Goal: Transaction & Acquisition: Purchase product/service

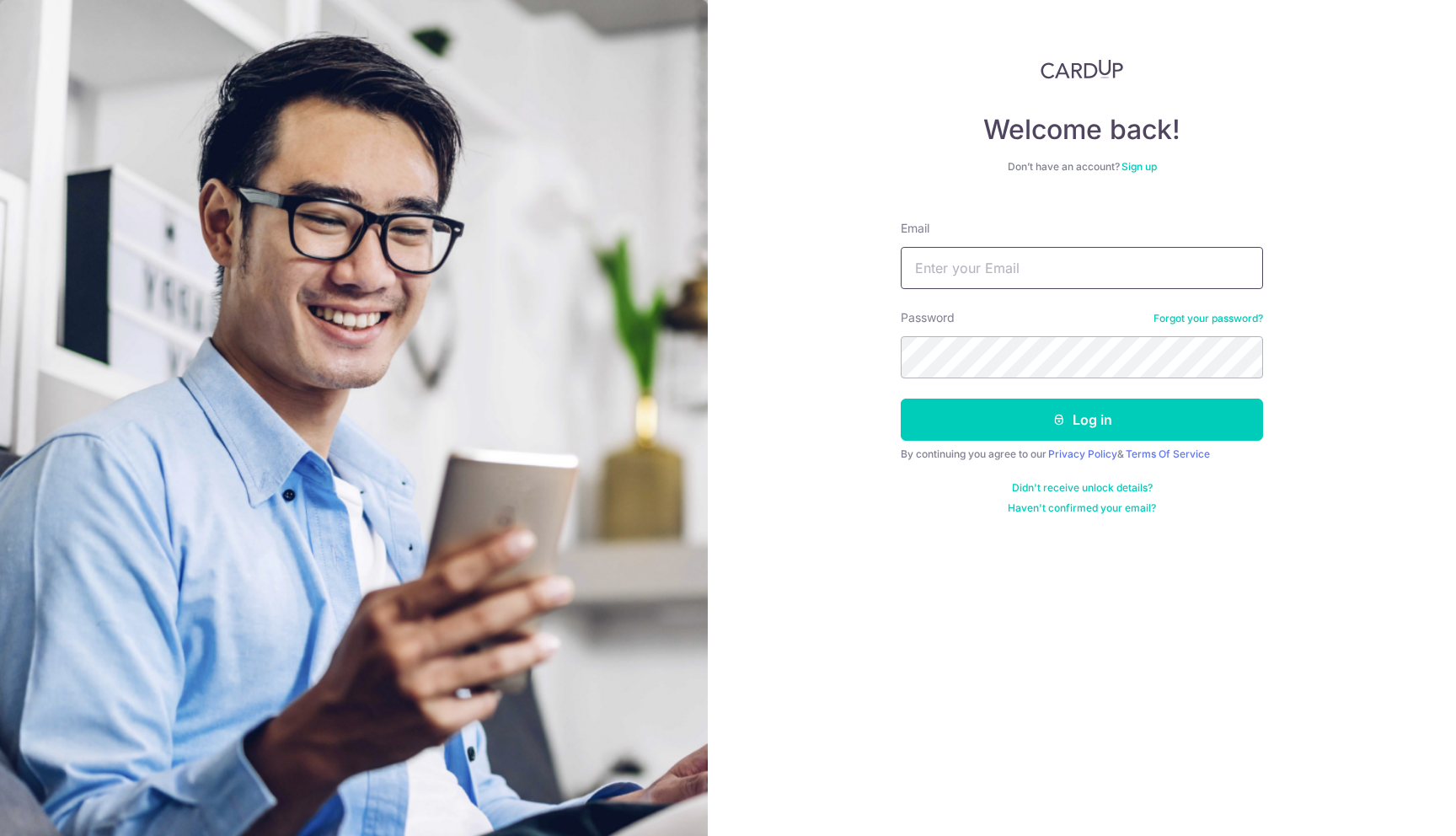
click at [1027, 288] on input "Email" at bounding box center [1082, 268] width 362 height 42
type input "noel.tan88@gmail.com"
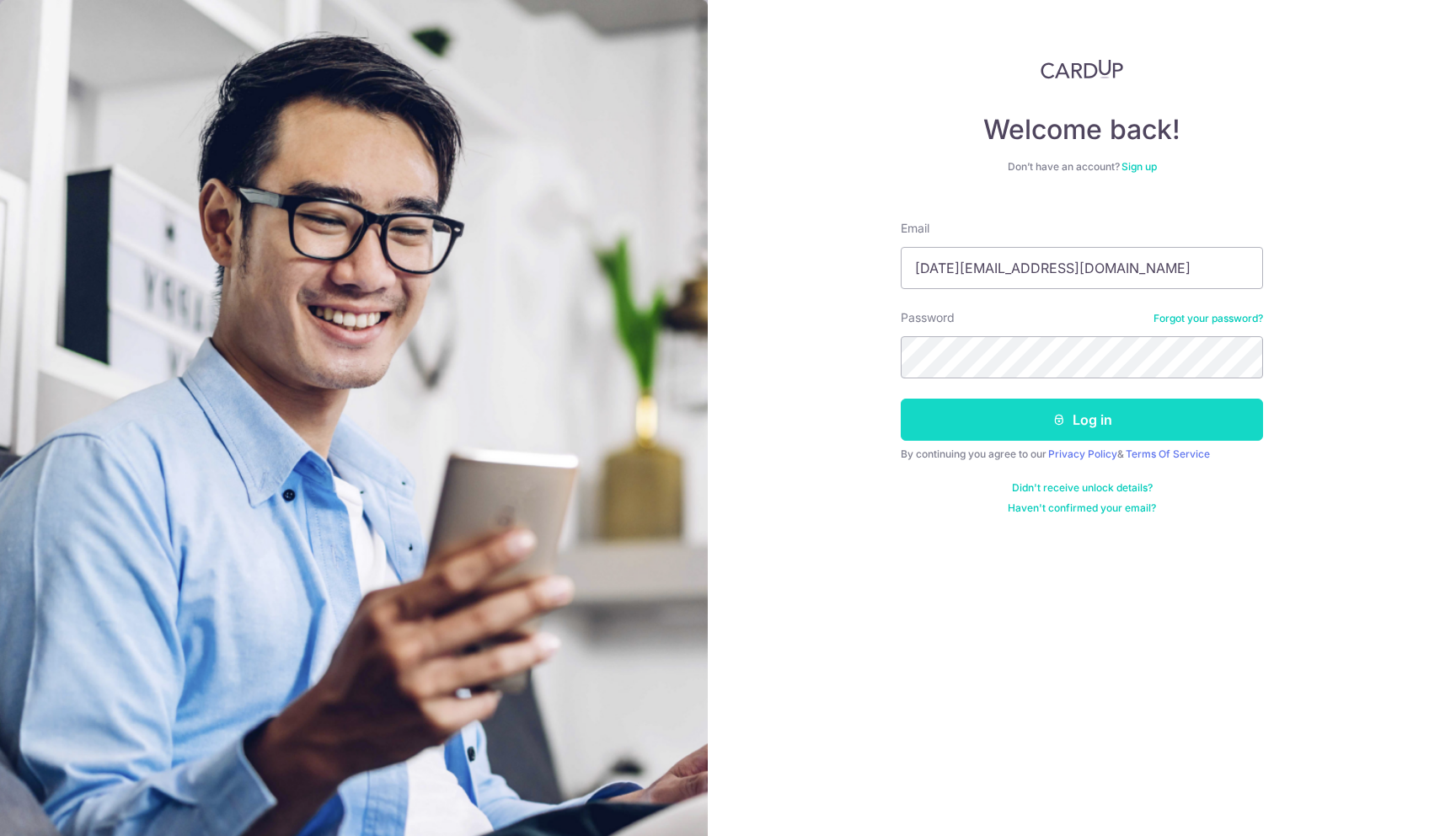
click at [992, 432] on button "Log in" at bounding box center [1082, 419] width 362 height 42
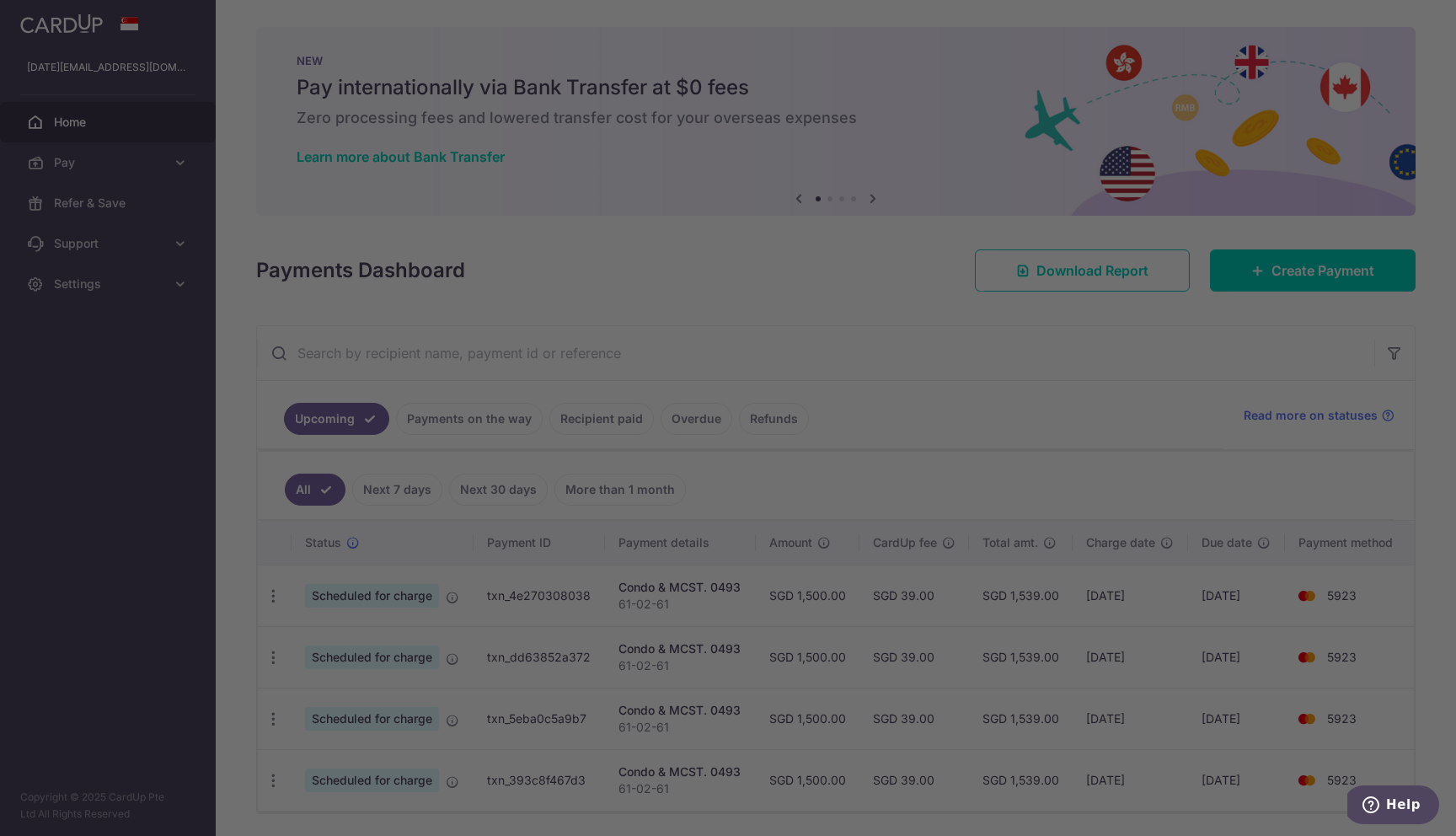
click at [480, 424] on body "noel.tan88@gmail.com Home Pay Payments Recipients Cards Refer & Save Support FA…" at bounding box center [728, 418] width 1456 height 836
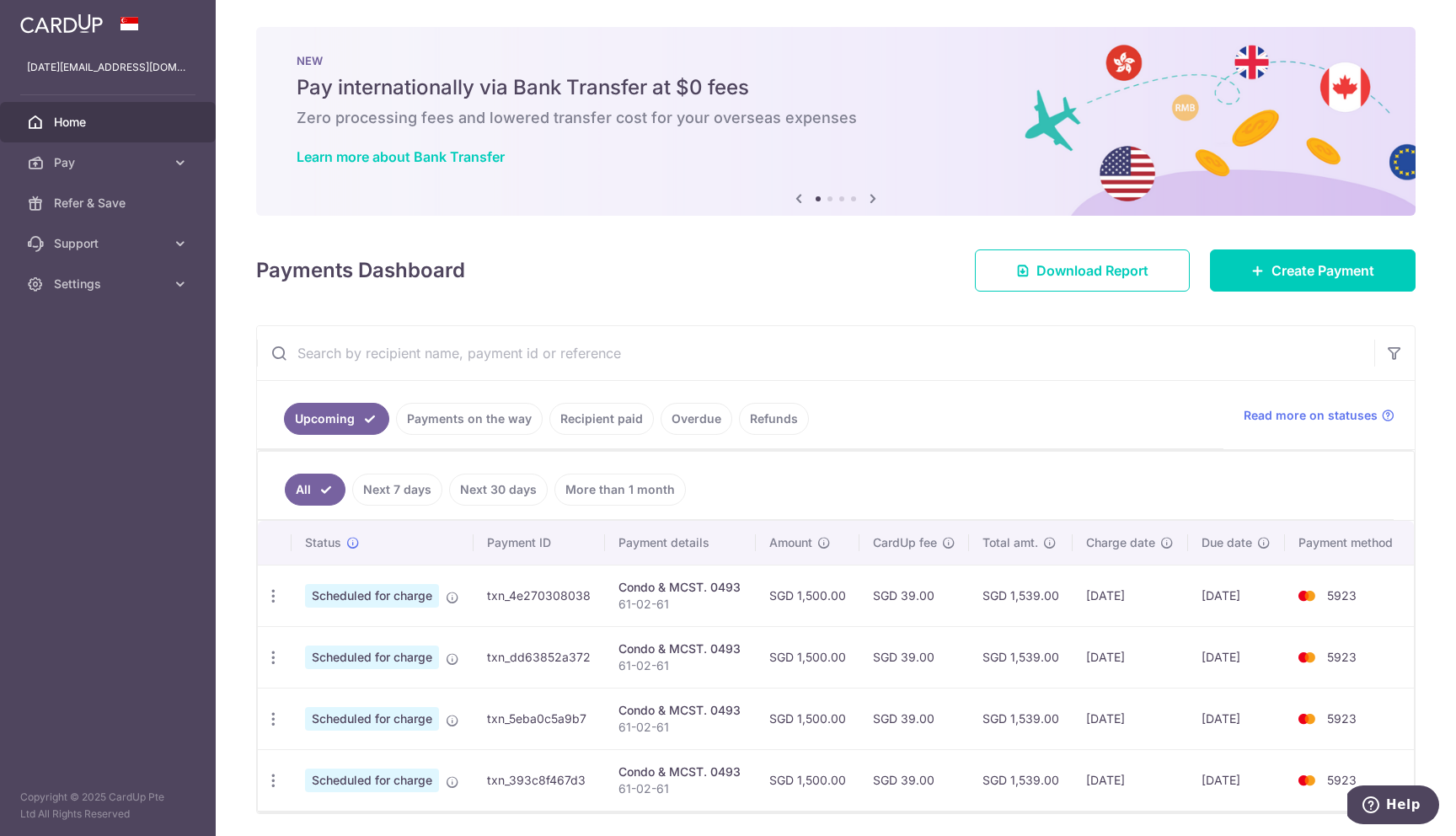
click at [500, 422] on link "Payments on the way" at bounding box center [470, 419] width 147 height 32
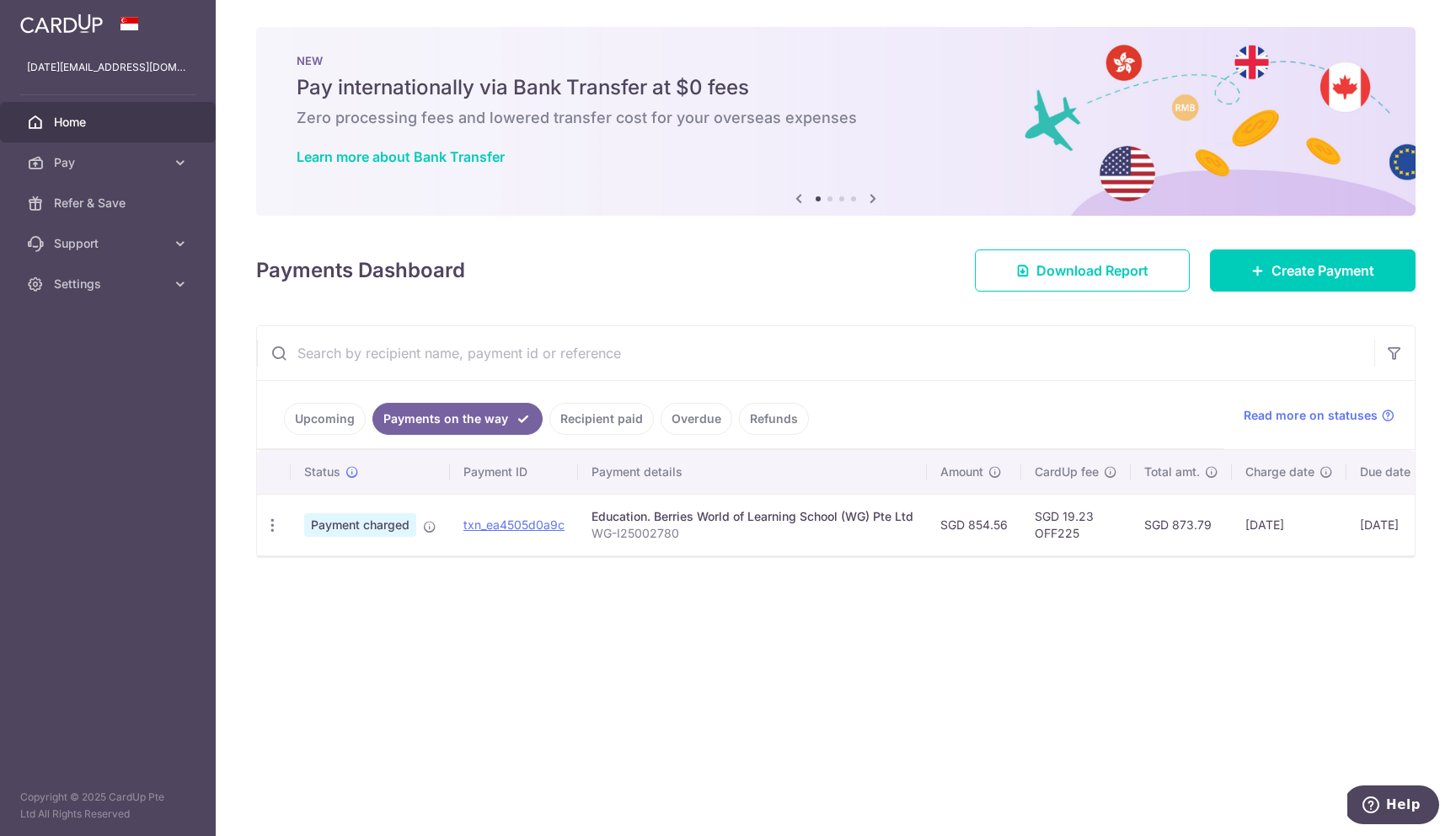
scroll to position [0, 152]
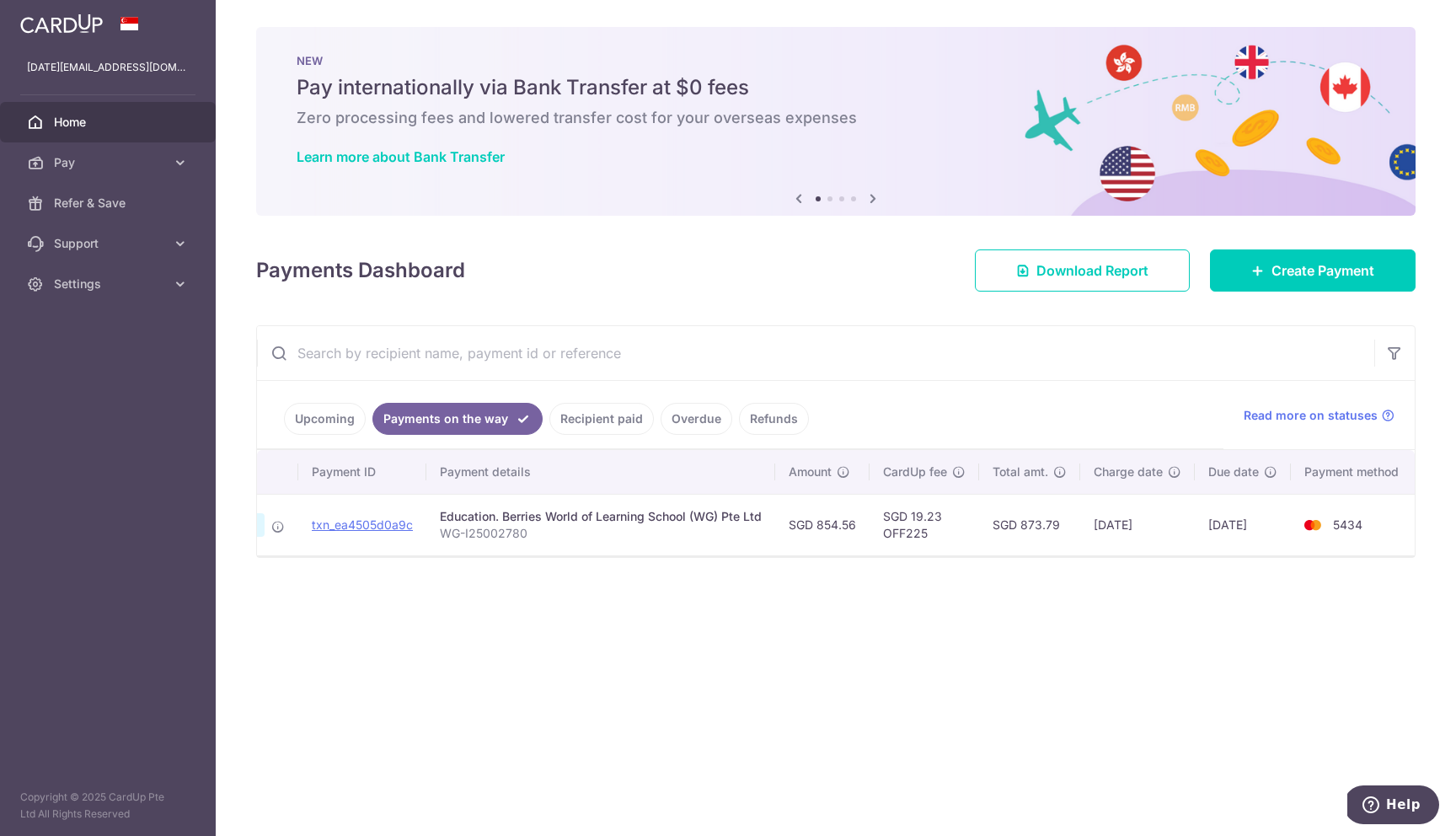
click at [592, 424] on link "Recipient paid" at bounding box center [602, 419] width 105 height 32
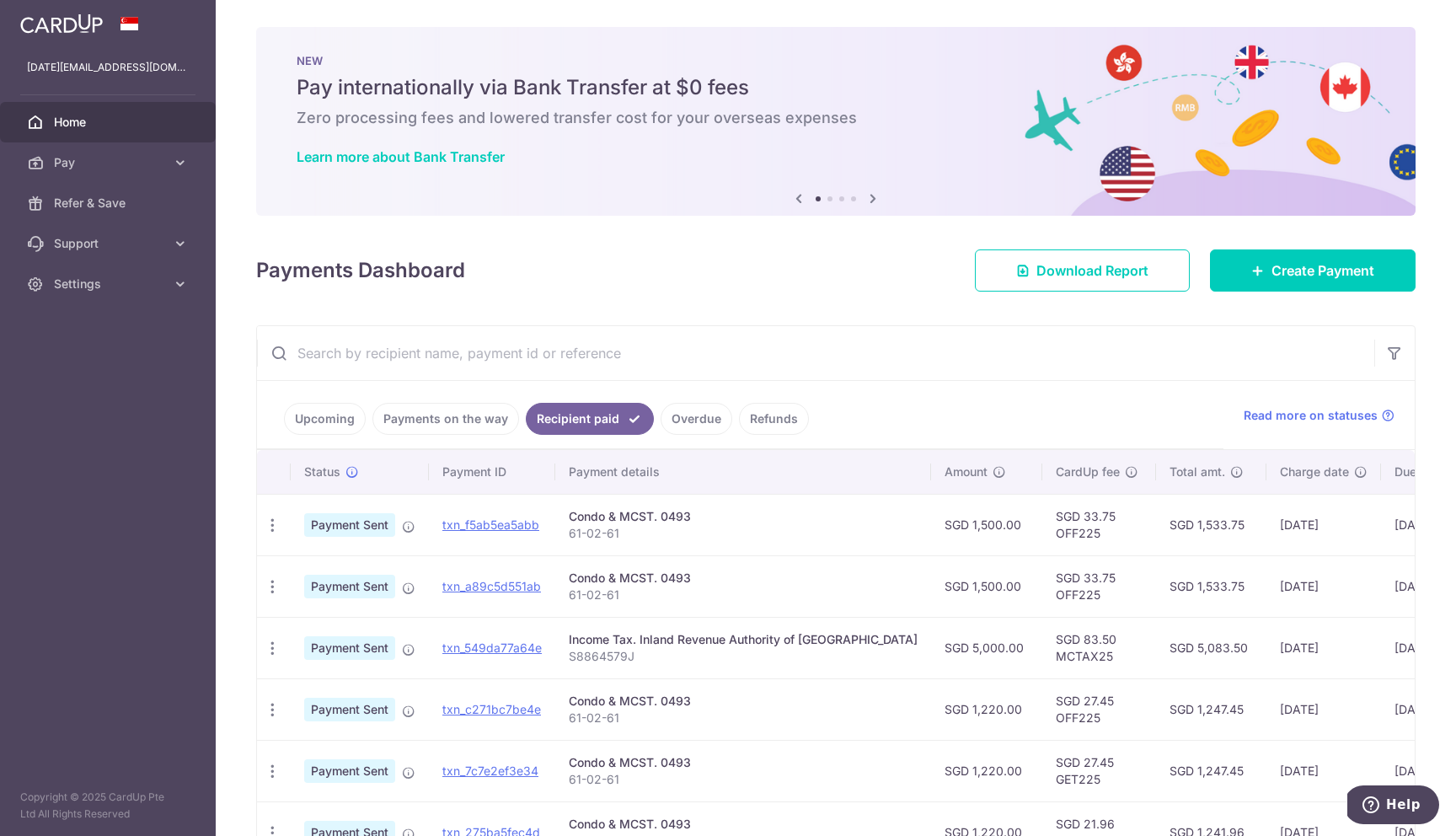
click at [455, 426] on link "Payments on the way" at bounding box center [446, 419] width 147 height 32
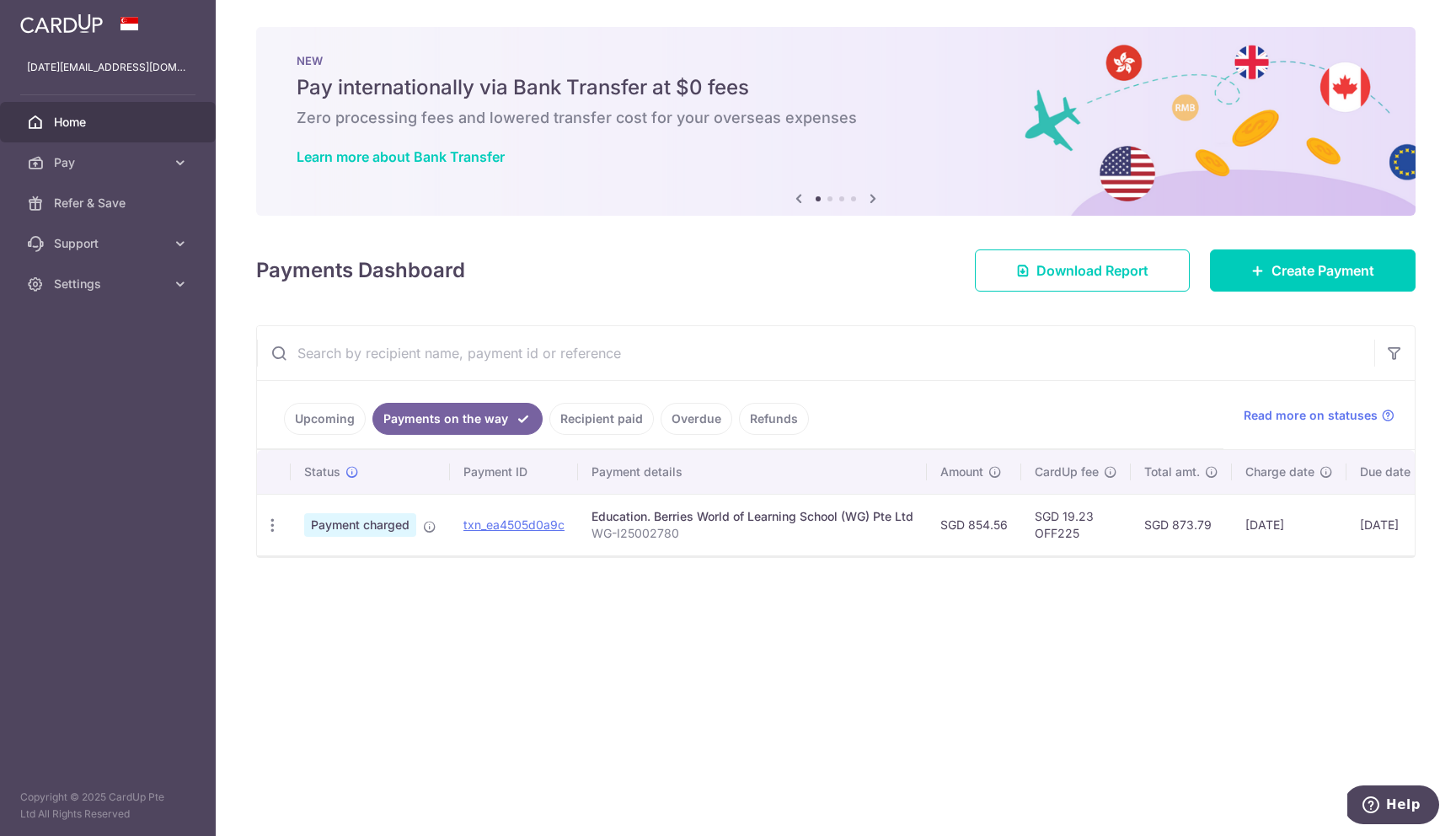
click at [651, 529] on p "WG-I25002780" at bounding box center [753, 534] width 322 height 17
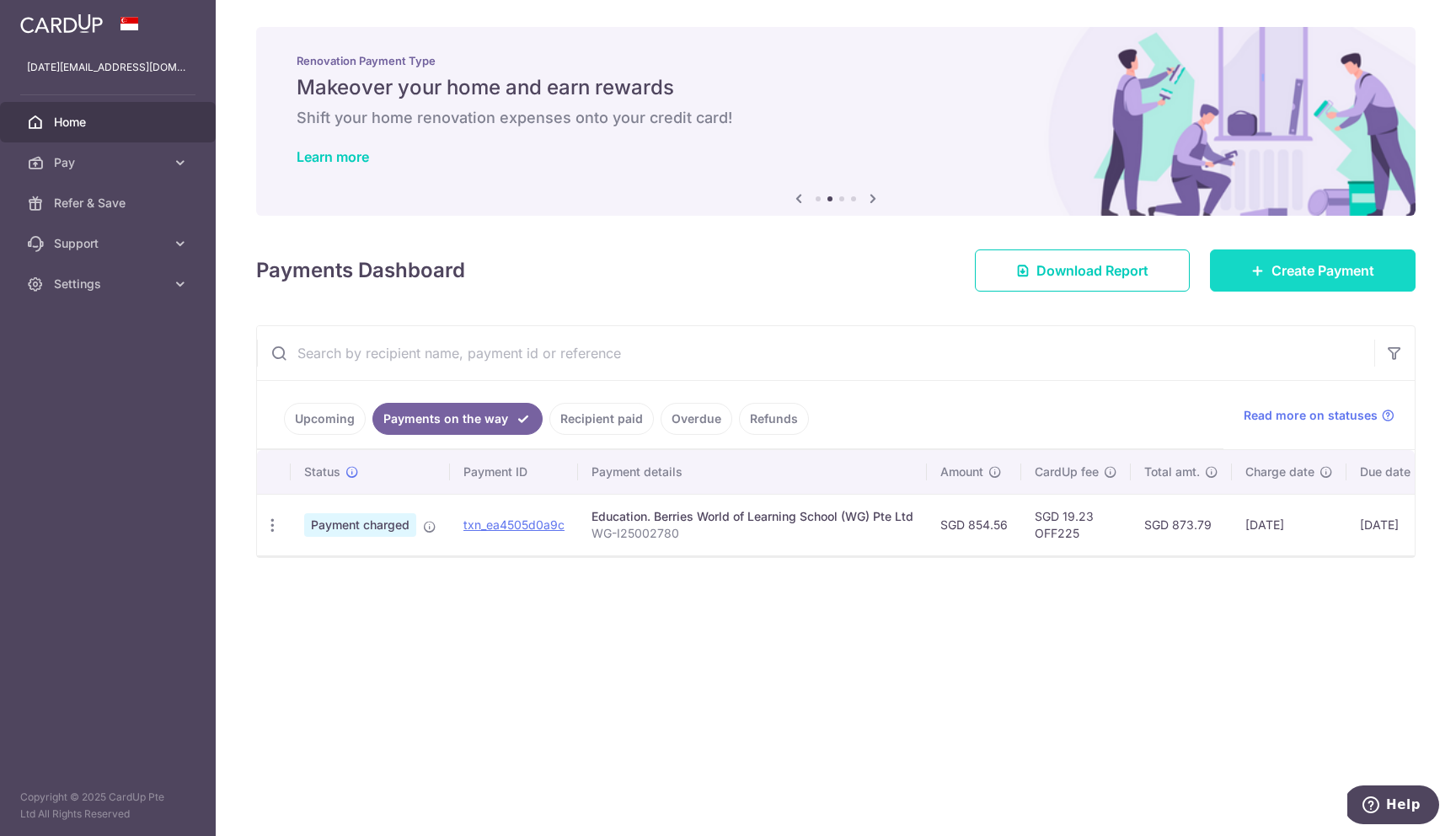
click at [1266, 281] on link "Create Payment" at bounding box center [1313, 271] width 206 height 42
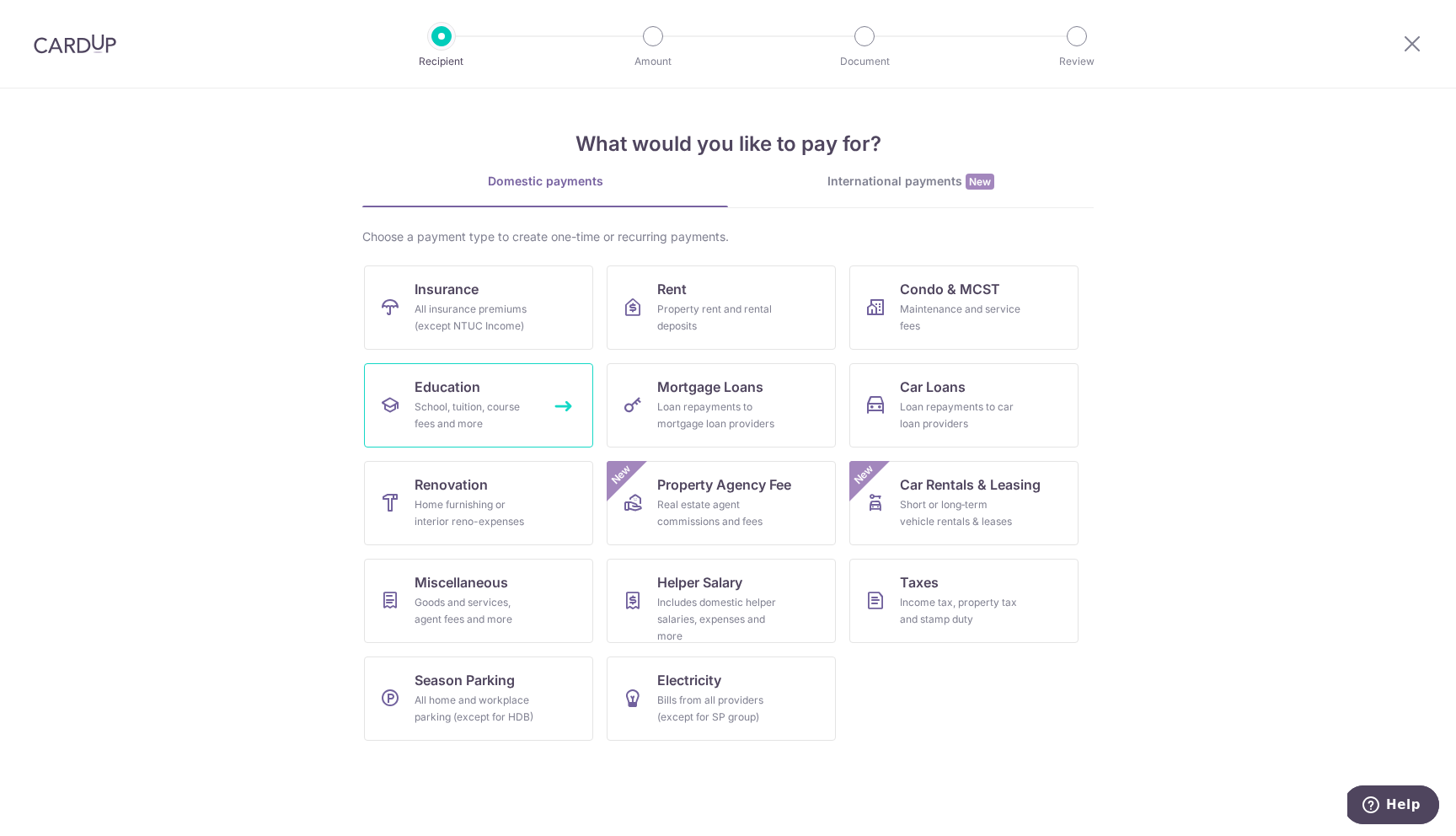
click at [489, 414] on div "School, tuition, course fees and more" at bounding box center [475, 415] width 121 height 33
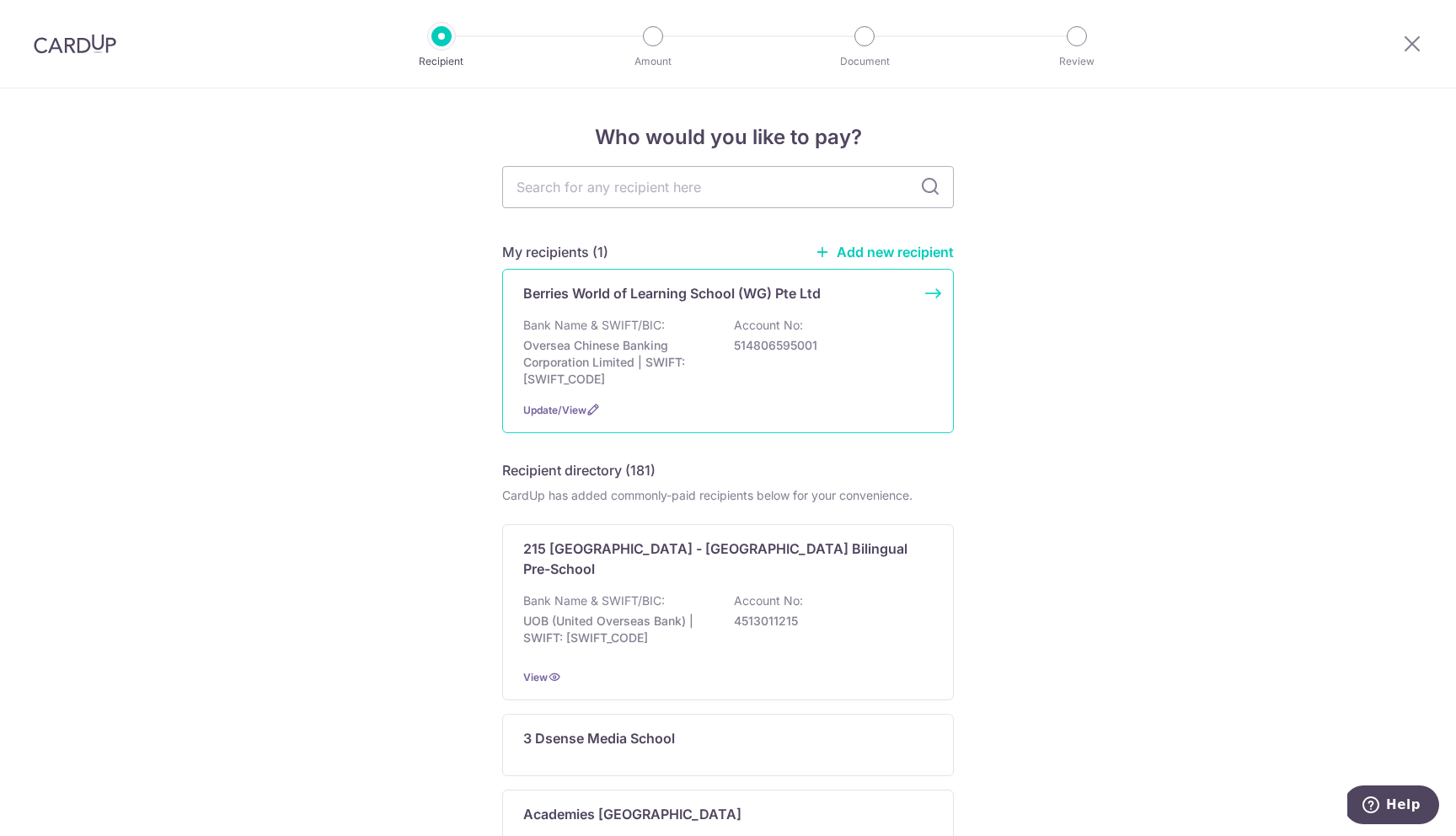
click at [726, 349] on div "Bank Name & SWIFT/BIC: Oversea Chinese Banking Corporation Limited | SWIFT: OCB…" at bounding box center [728, 353] width 410 height 71
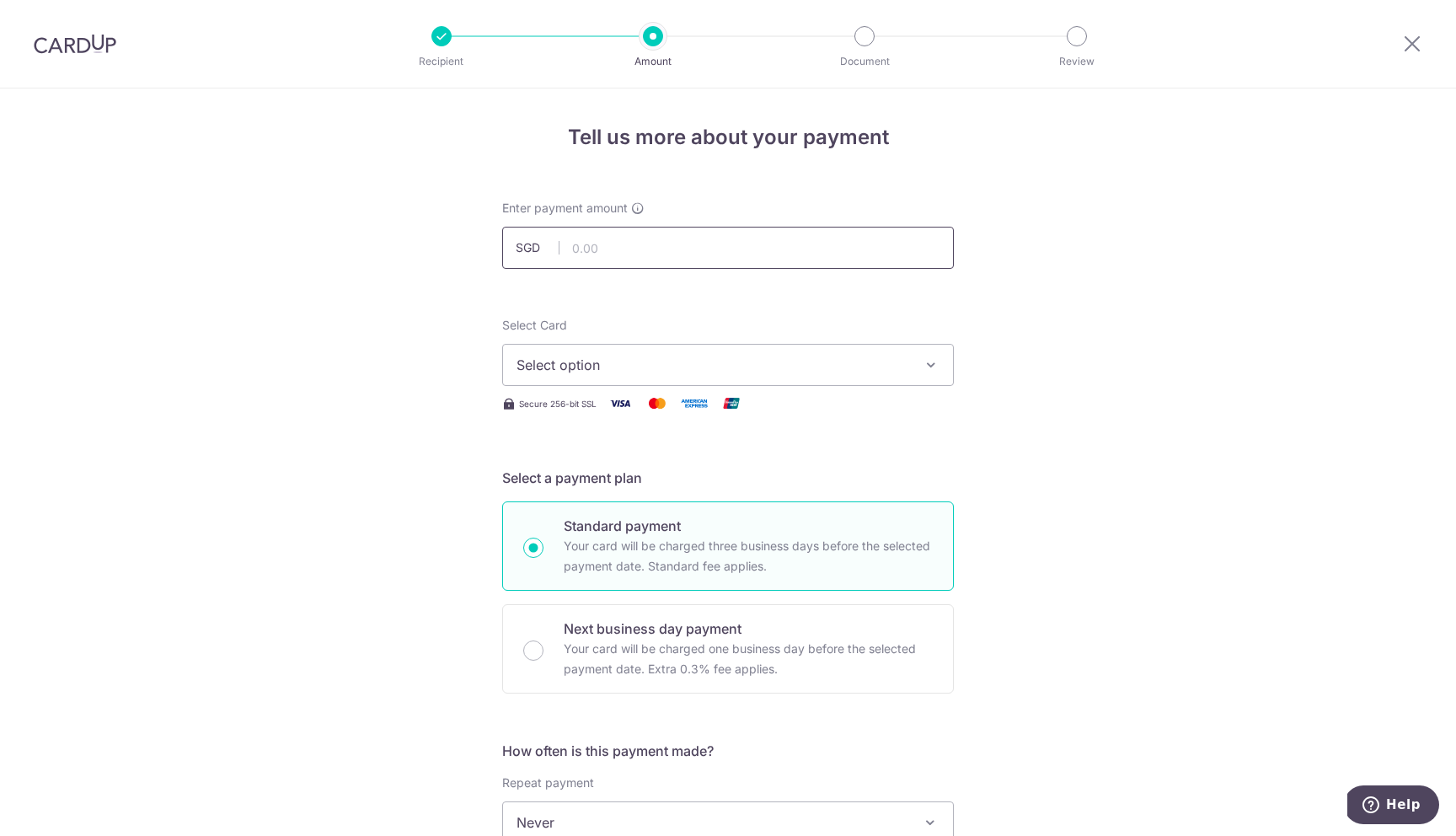
click at [625, 251] on input "text" at bounding box center [728, 248] width 452 height 42
type input "975.55"
click at [653, 366] on span "Select option" at bounding box center [713, 364] width 393 height 20
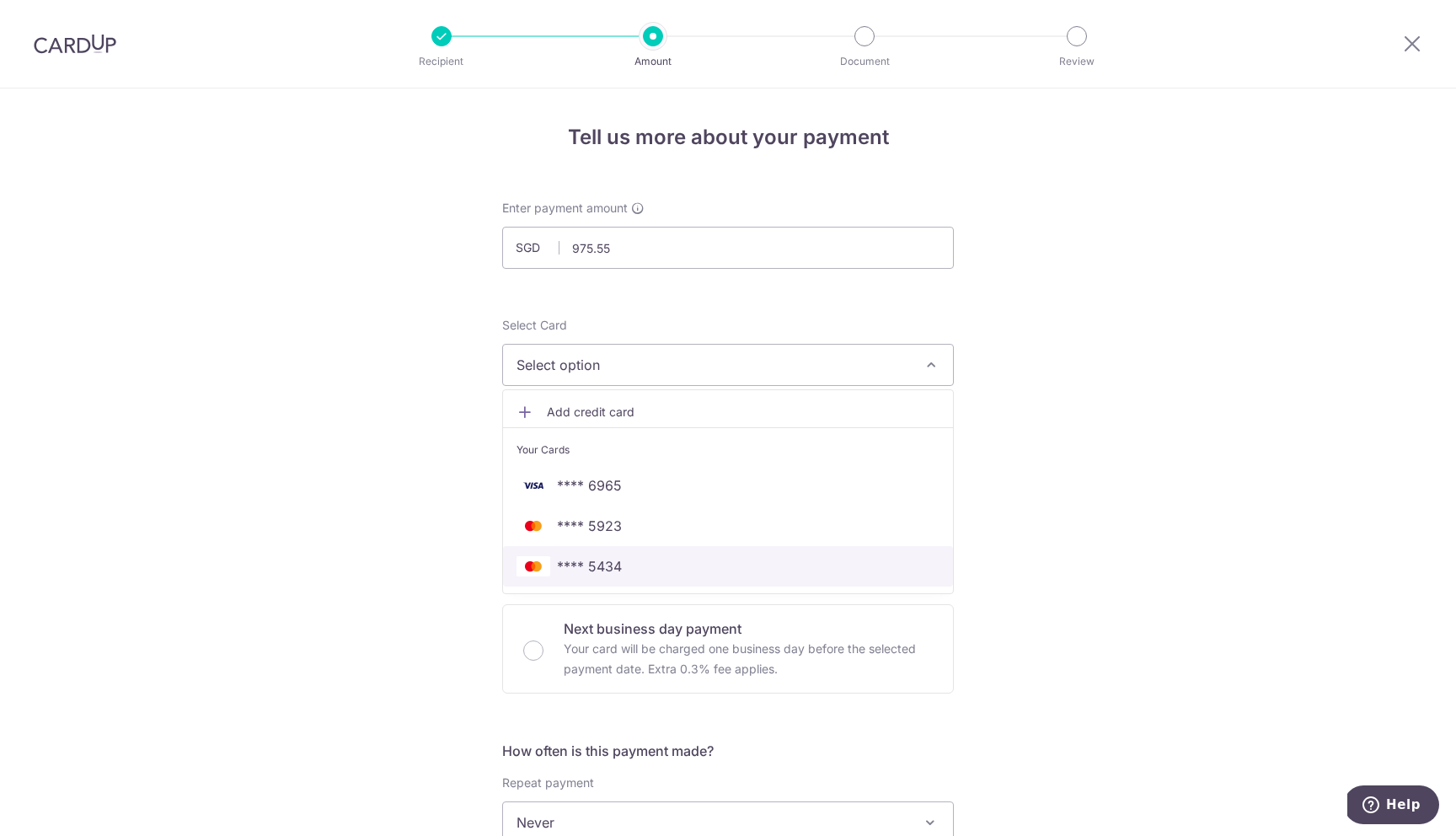
click at [618, 558] on span "**** 5434" at bounding box center [728, 566] width 423 height 20
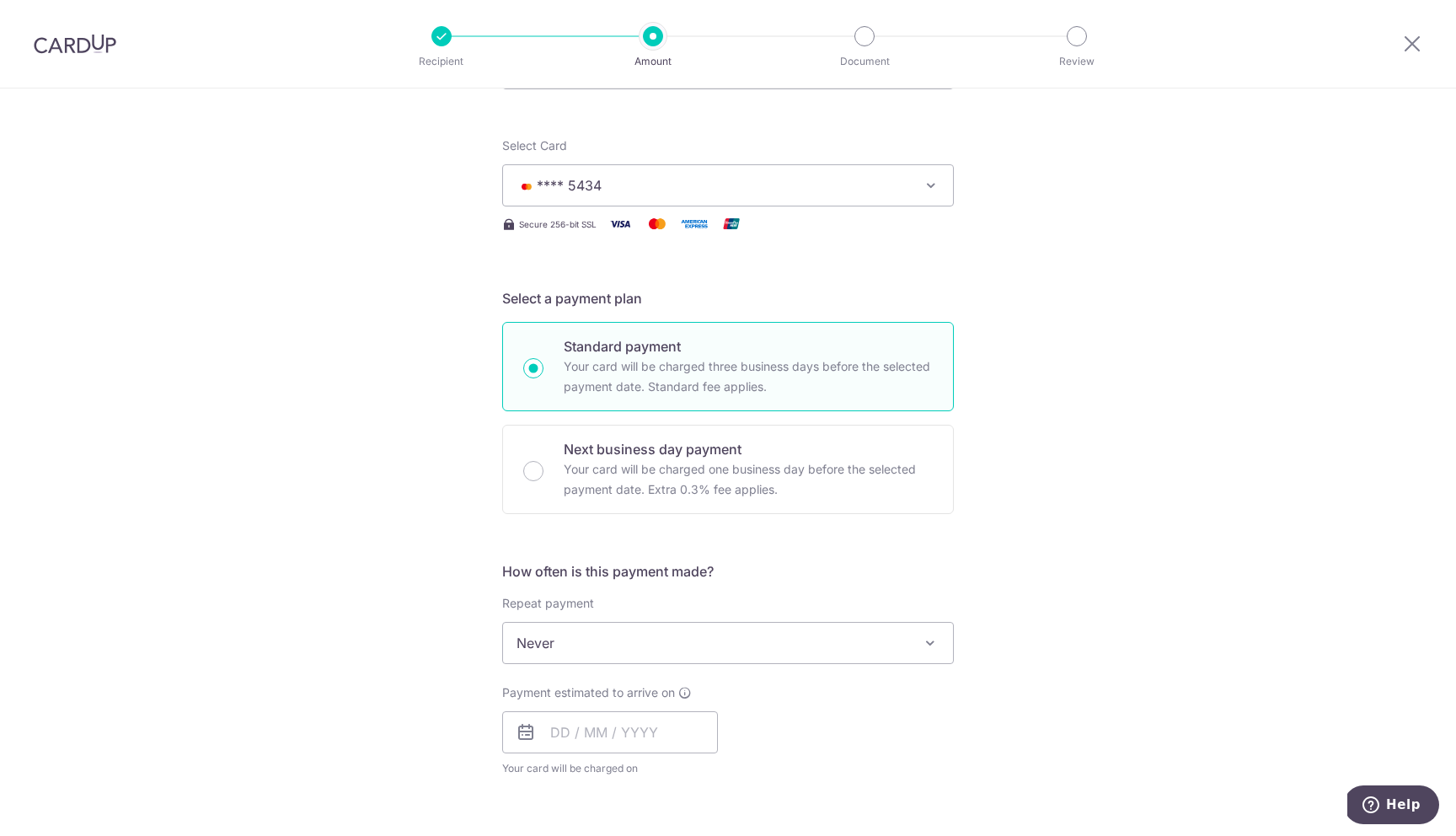
scroll to position [191, 0]
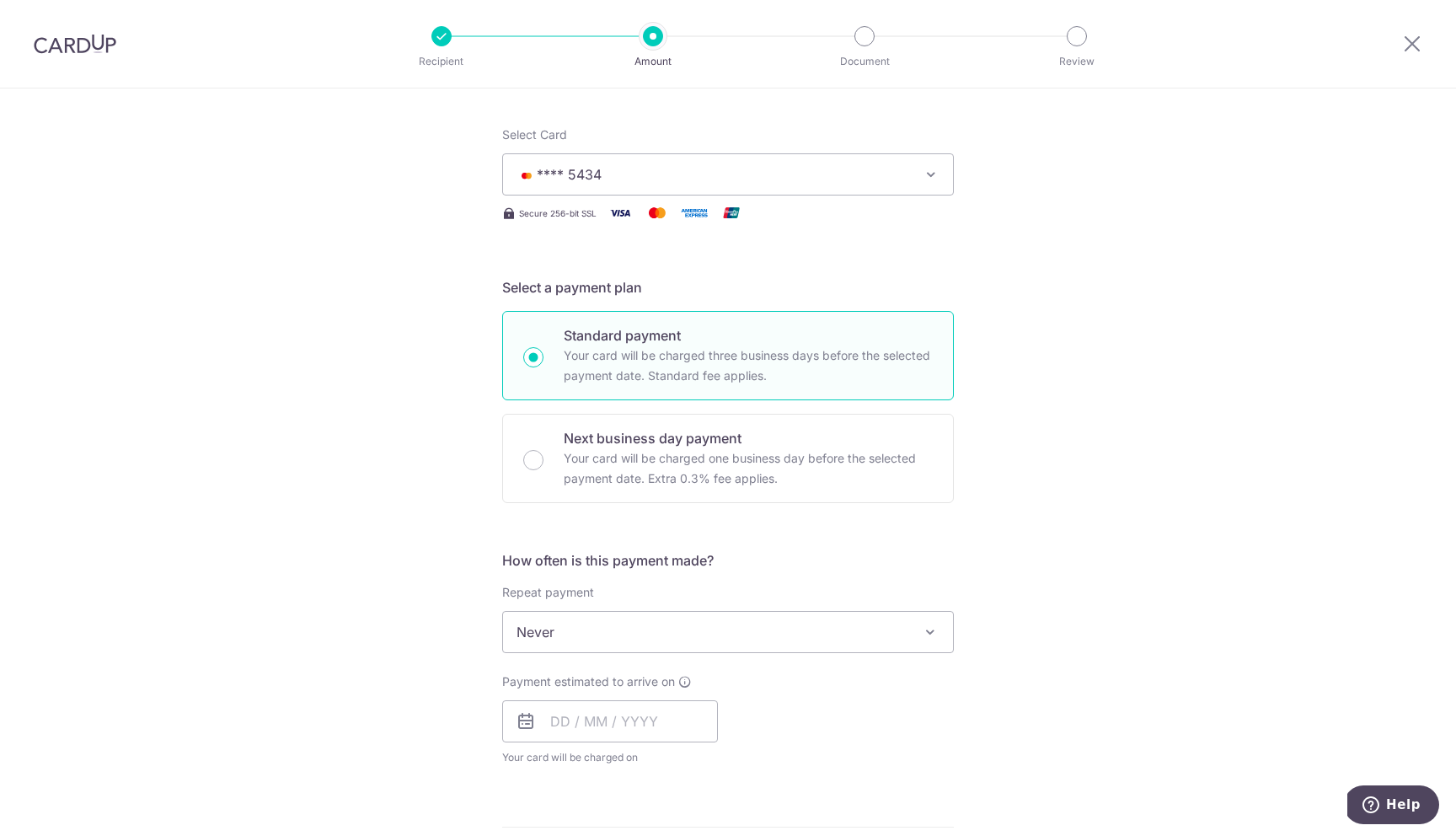
click at [677, 631] on span "Never" at bounding box center [728, 632] width 450 height 40
click at [892, 699] on div "Payment estimated to arrive on Your card will be charged on for the first payme…" at bounding box center [728, 720] width 472 height 92
click at [641, 732] on input "text" at bounding box center [610, 722] width 215 height 42
click at [1091, 558] on div "Tell us more about your payment Enter payment amount SGD 975.55 975.55 Select C…" at bounding box center [728, 661] width 1456 height 1525
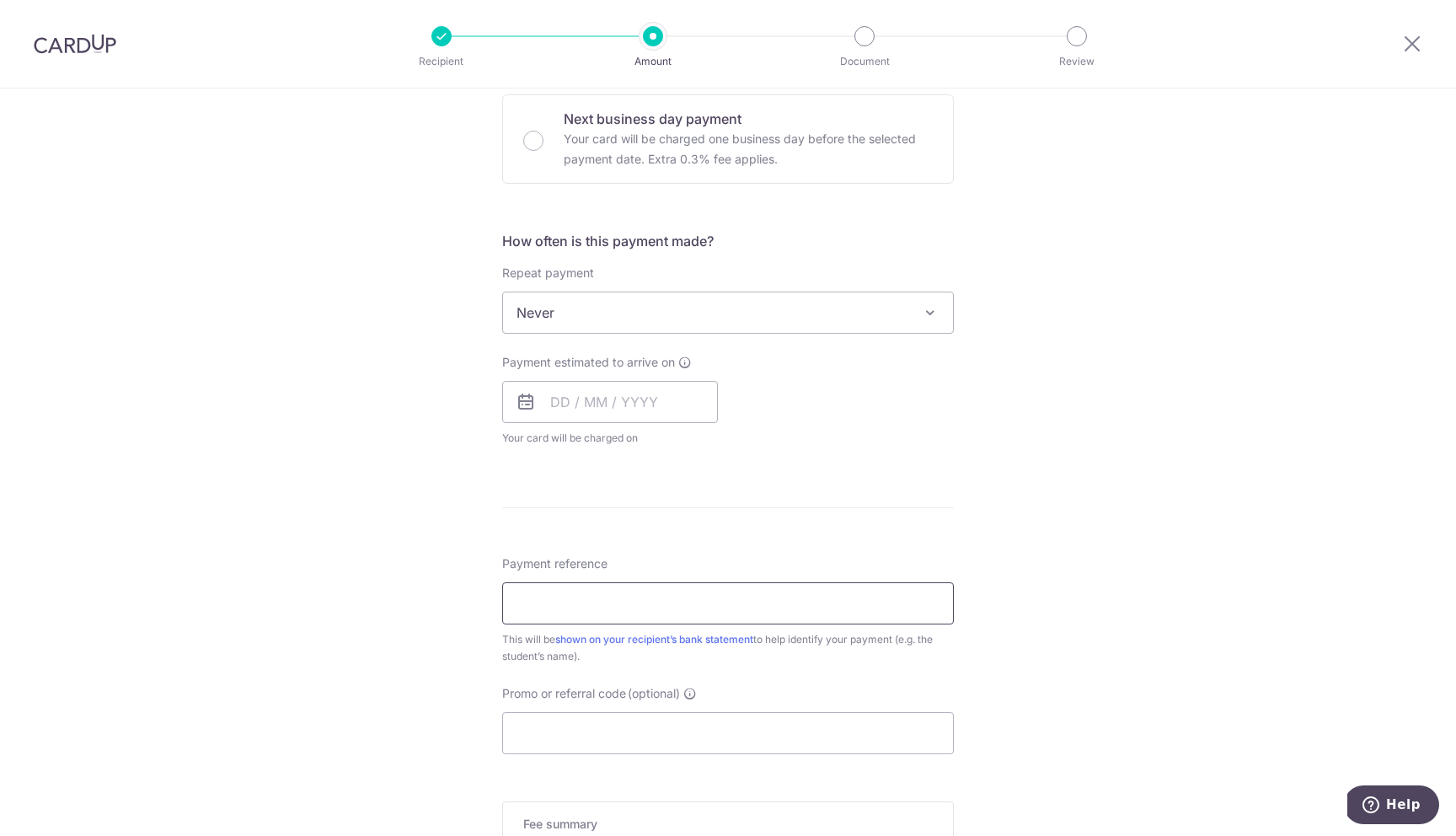
scroll to position [513, 0]
click at [572, 413] on input "text" at bounding box center [610, 399] width 215 height 42
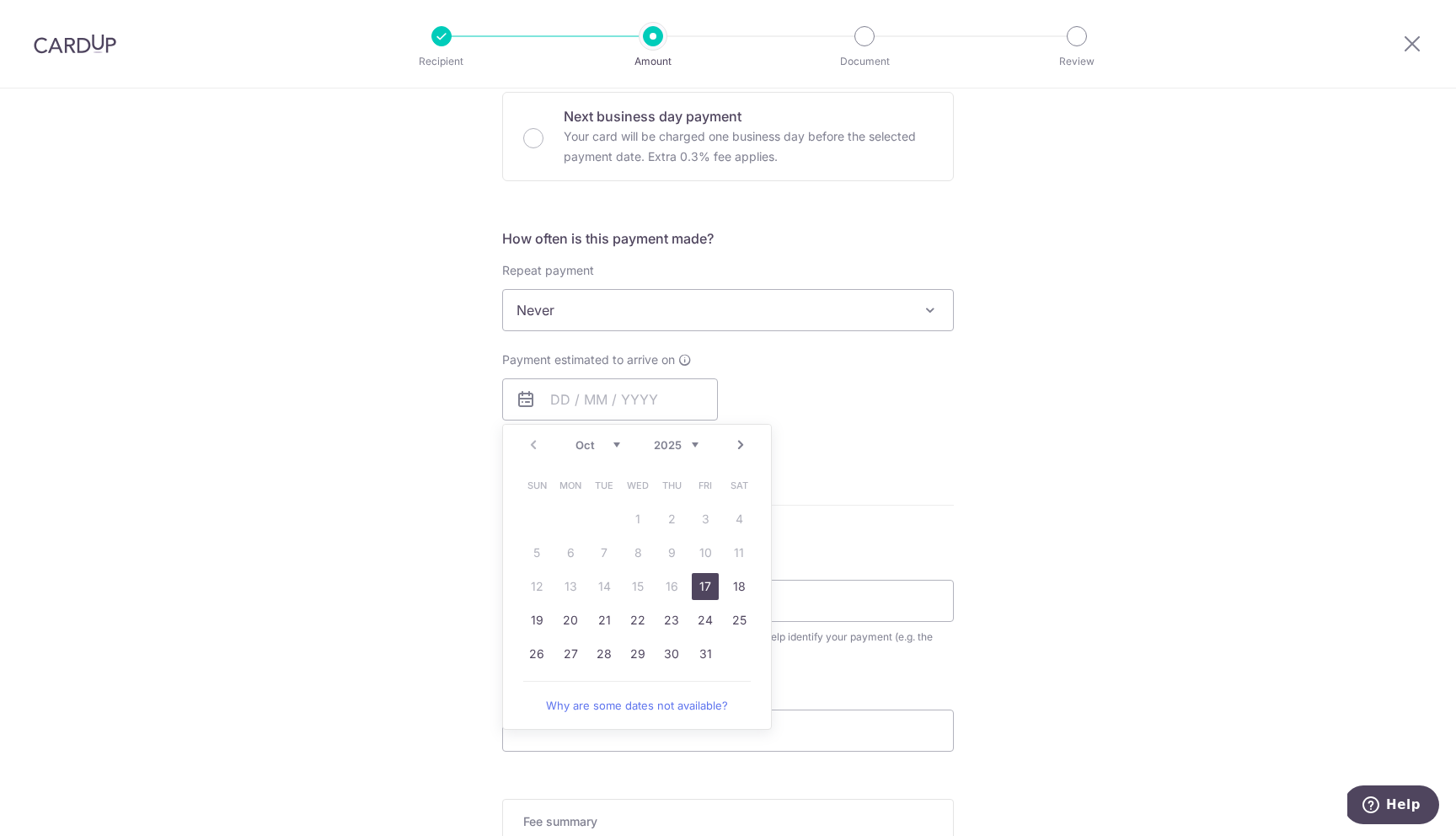
click at [697, 587] on link "17" at bounding box center [705, 586] width 27 height 27
type input "[DATE]"
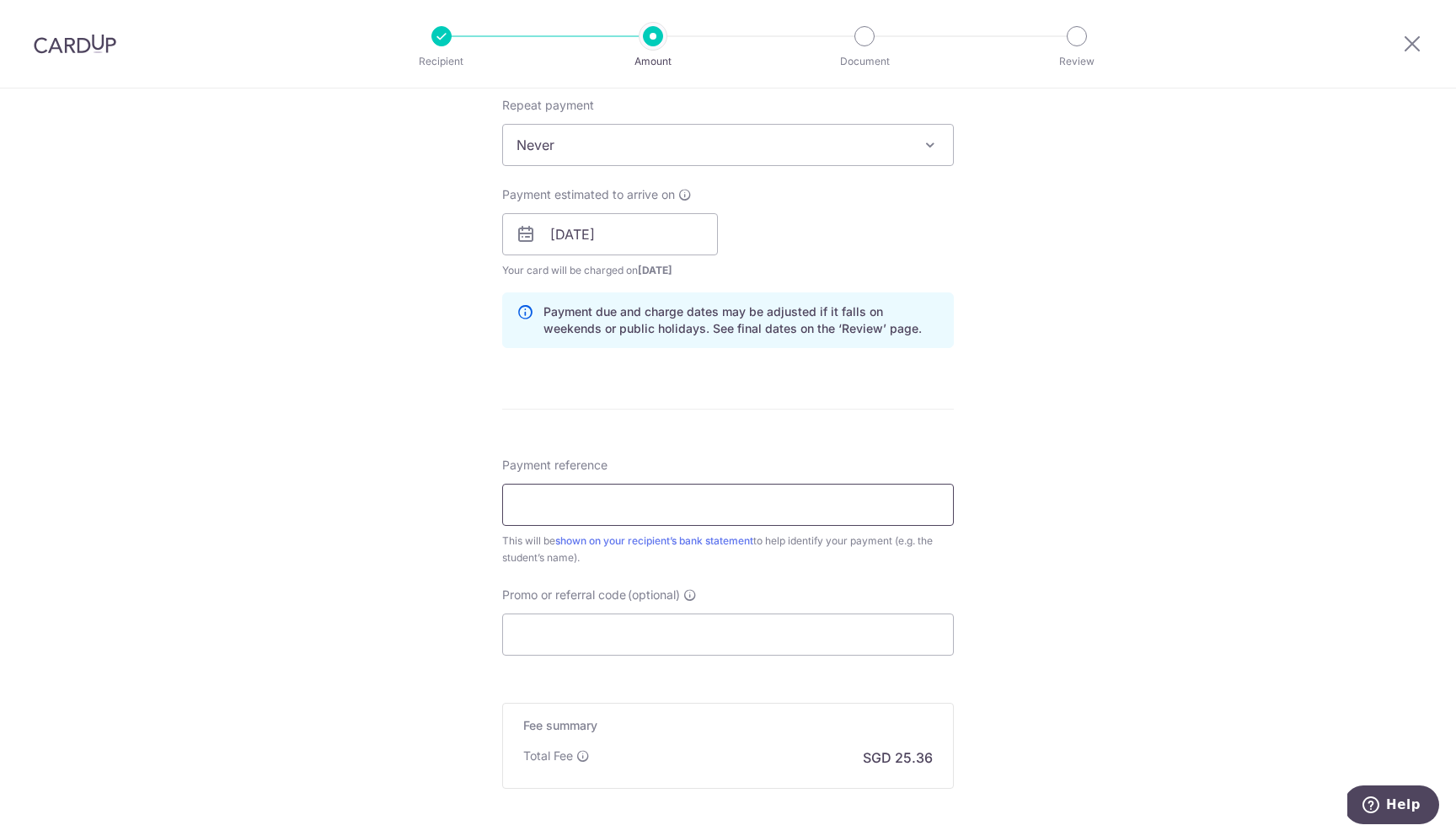
scroll to position [680, 0]
click at [568, 500] on input "Payment reference" at bounding box center [728, 503] width 452 height 42
type input "[PERSON_NAME] [PERSON_NAME]"
click at [661, 636] on input "Promo or referral code (optional)" at bounding box center [728, 633] width 452 height 42
paste input "https://docs.google.com/document/d/1K7v1CCiGSQZltIYkv9xxPQLfiRucItV8ilzhu8Opj5I…"
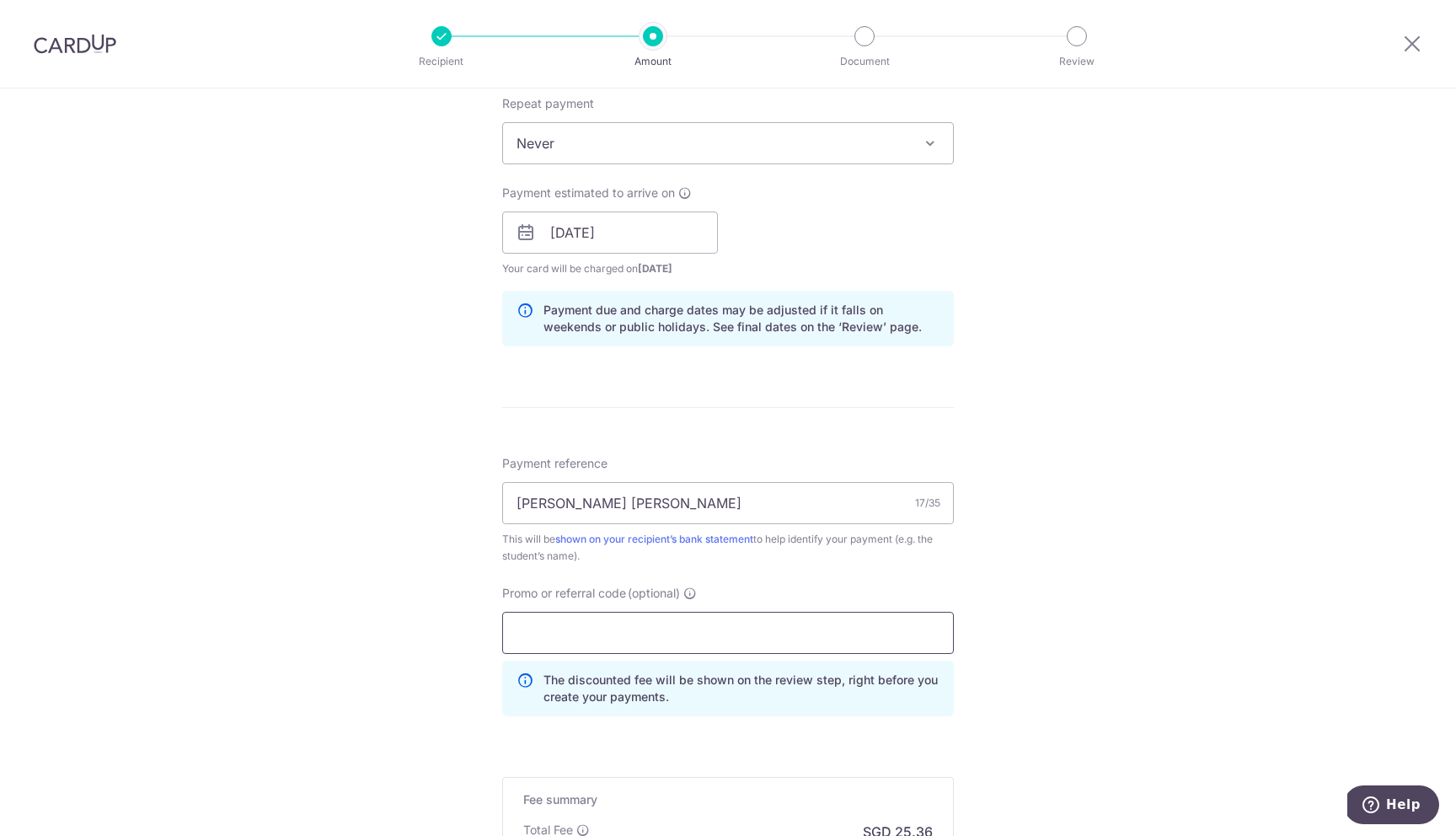
type input "https://docs.google.com/document/d/1K7v1CCiGSQZltIYkv9xxPQLfiRucItV8ilzhu8Opj5I…"
click at [579, 630] on input "https://docs.google.com/document/d/1K7v1CCiGSQZltIYkv9xxPQLfiRucItV8ilzhu8Opj5I…" at bounding box center [728, 633] width 452 height 42
paste input "OFF225"
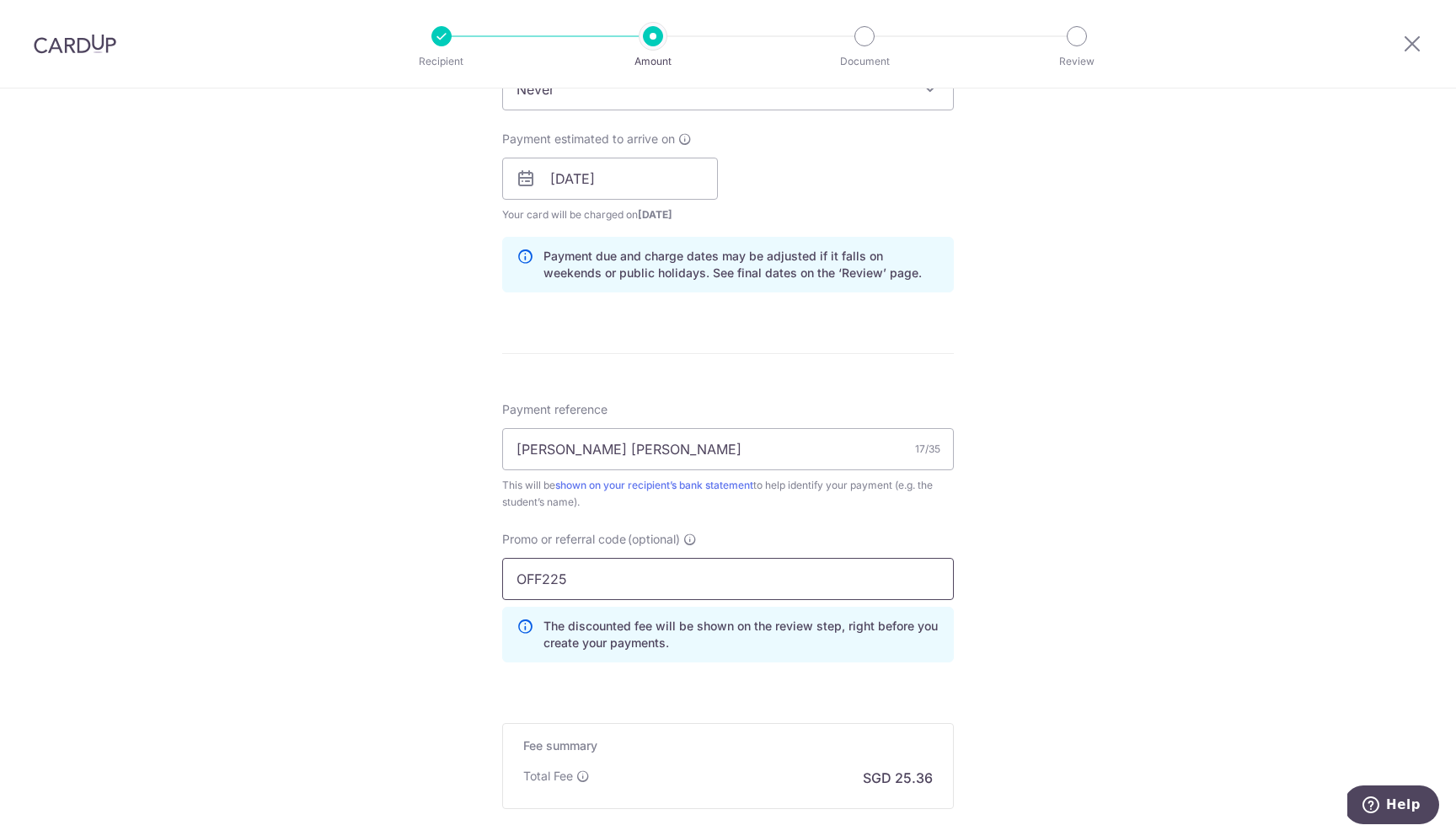
scroll to position [923, 0]
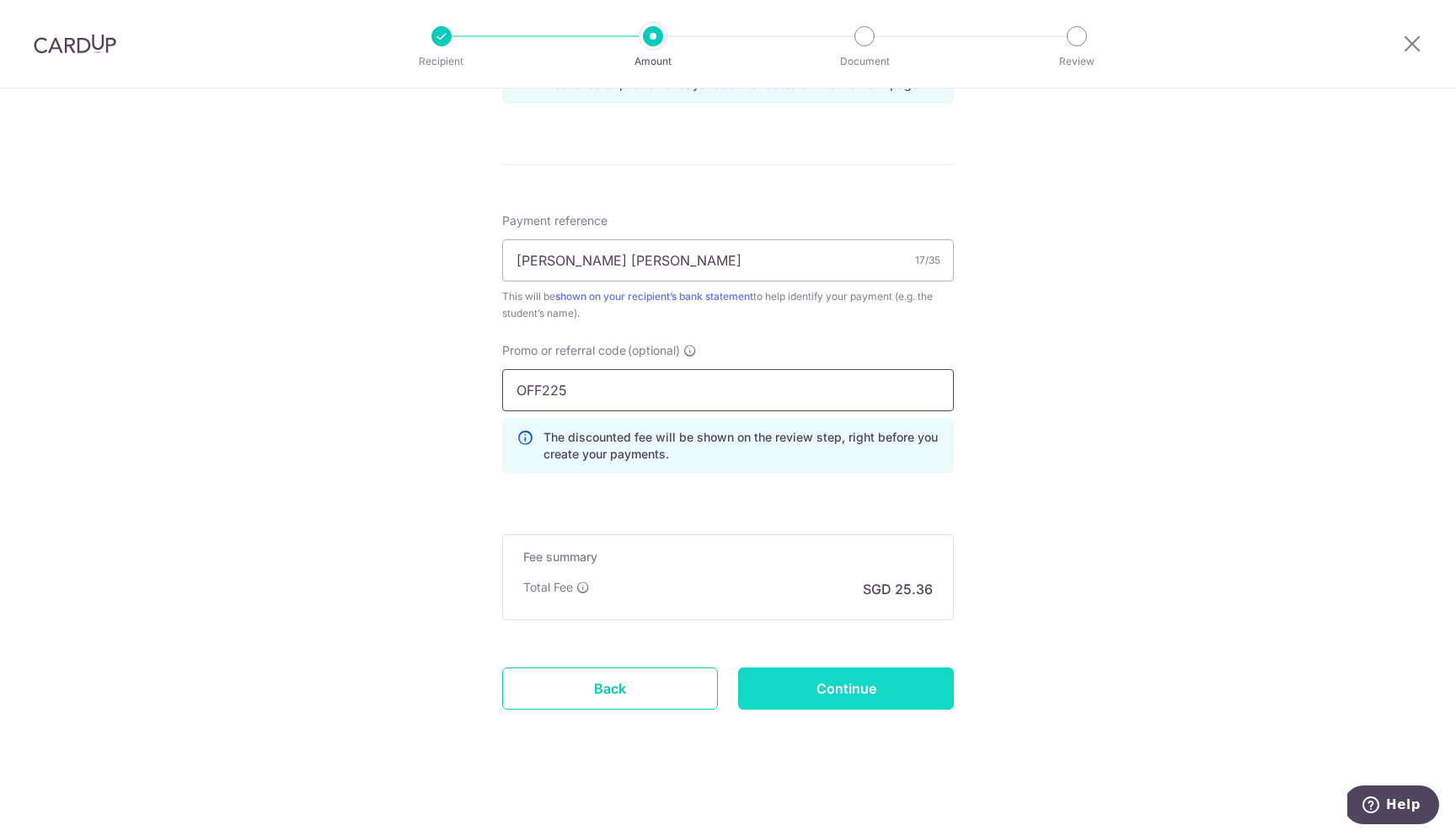
type input "OFF225"
click at [849, 704] on input "Continue" at bounding box center [846, 688] width 215 height 42
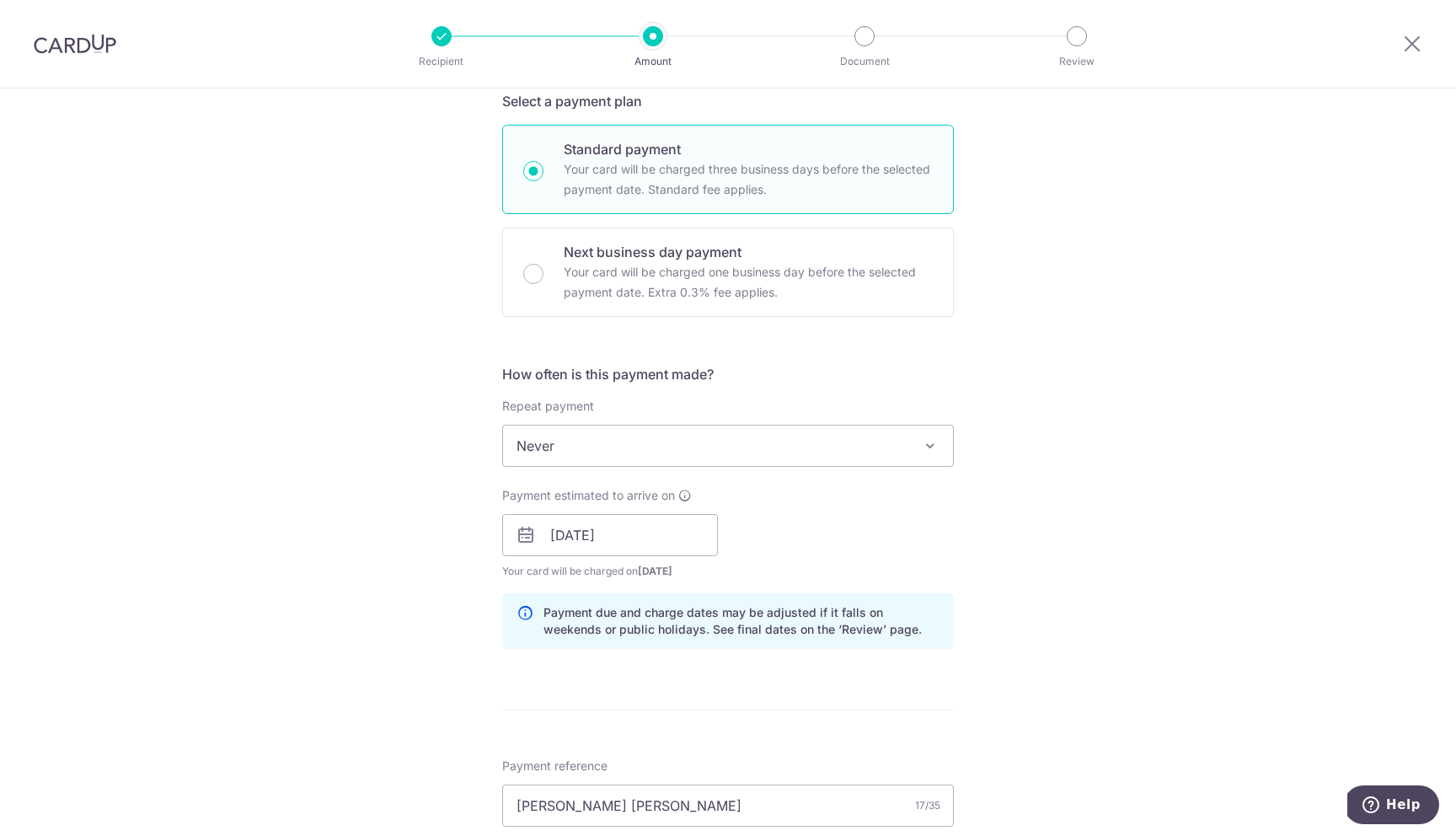
scroll to position [367, 0]
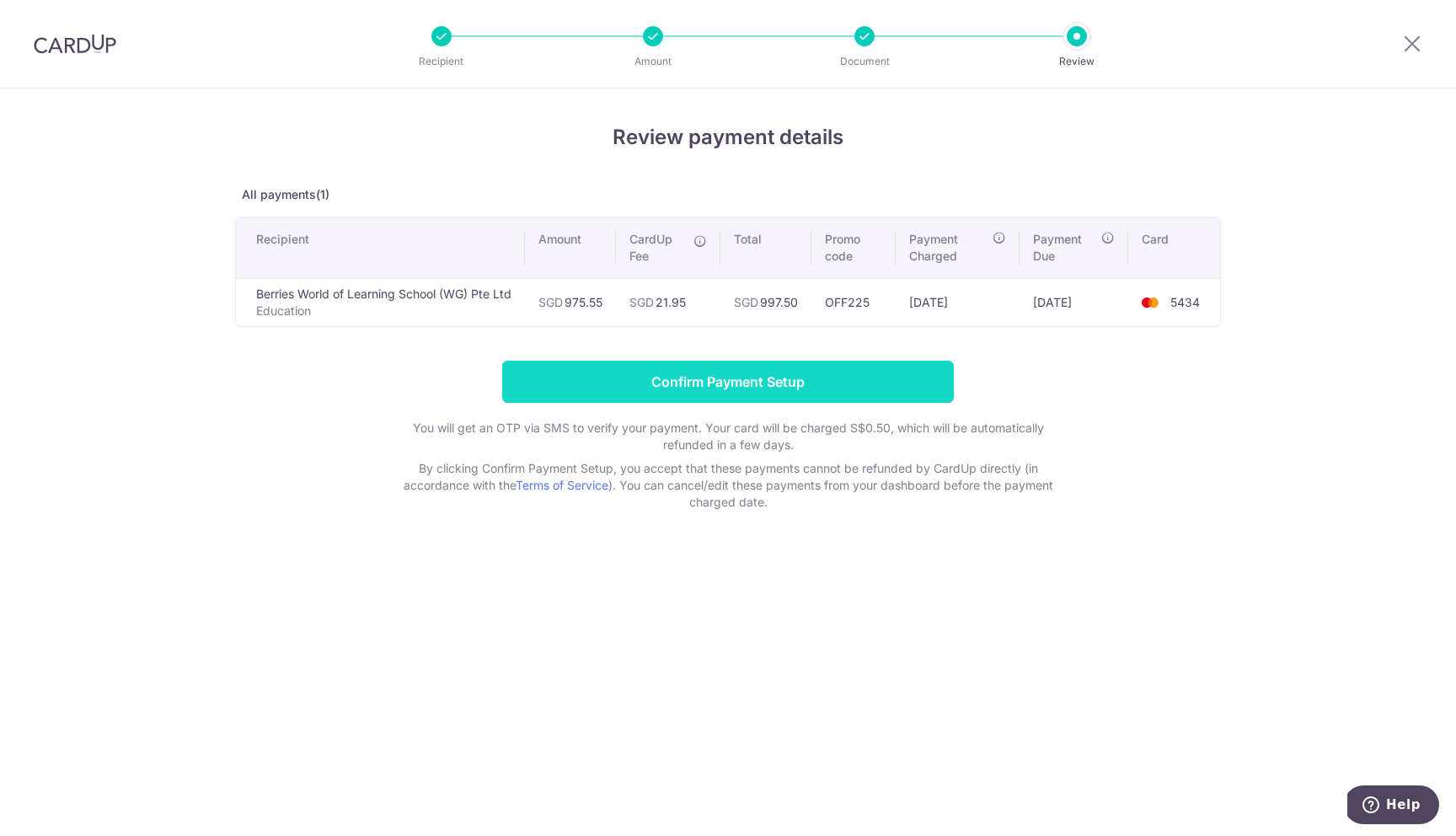
click at [784, 382] on input "Confirm Payment Setup" at bounding box center [728, 382] width 452 height 42
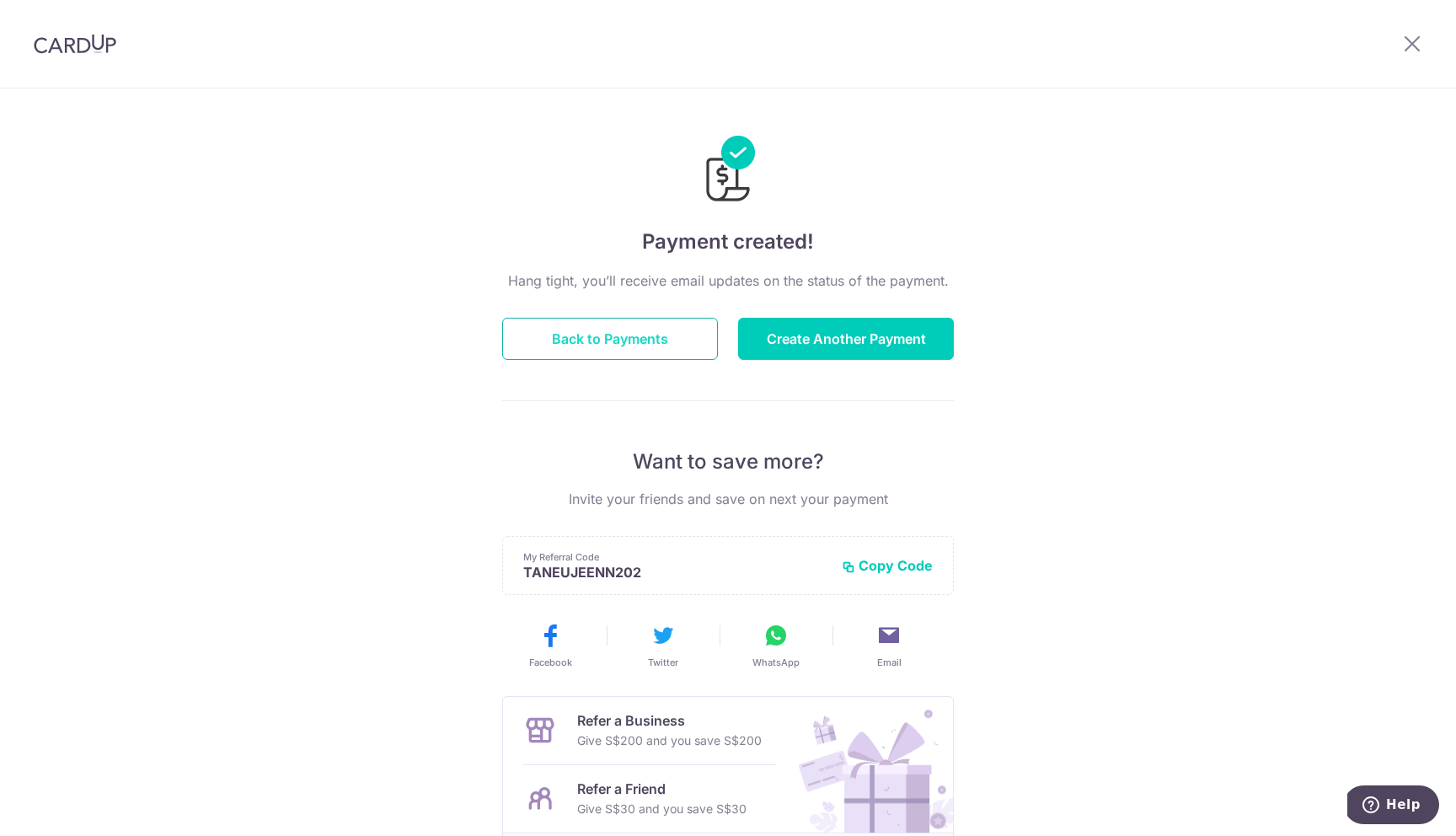
click at [663, 346] on button "Back to Payments" at bounding box center [610, 338] width 215 height 42
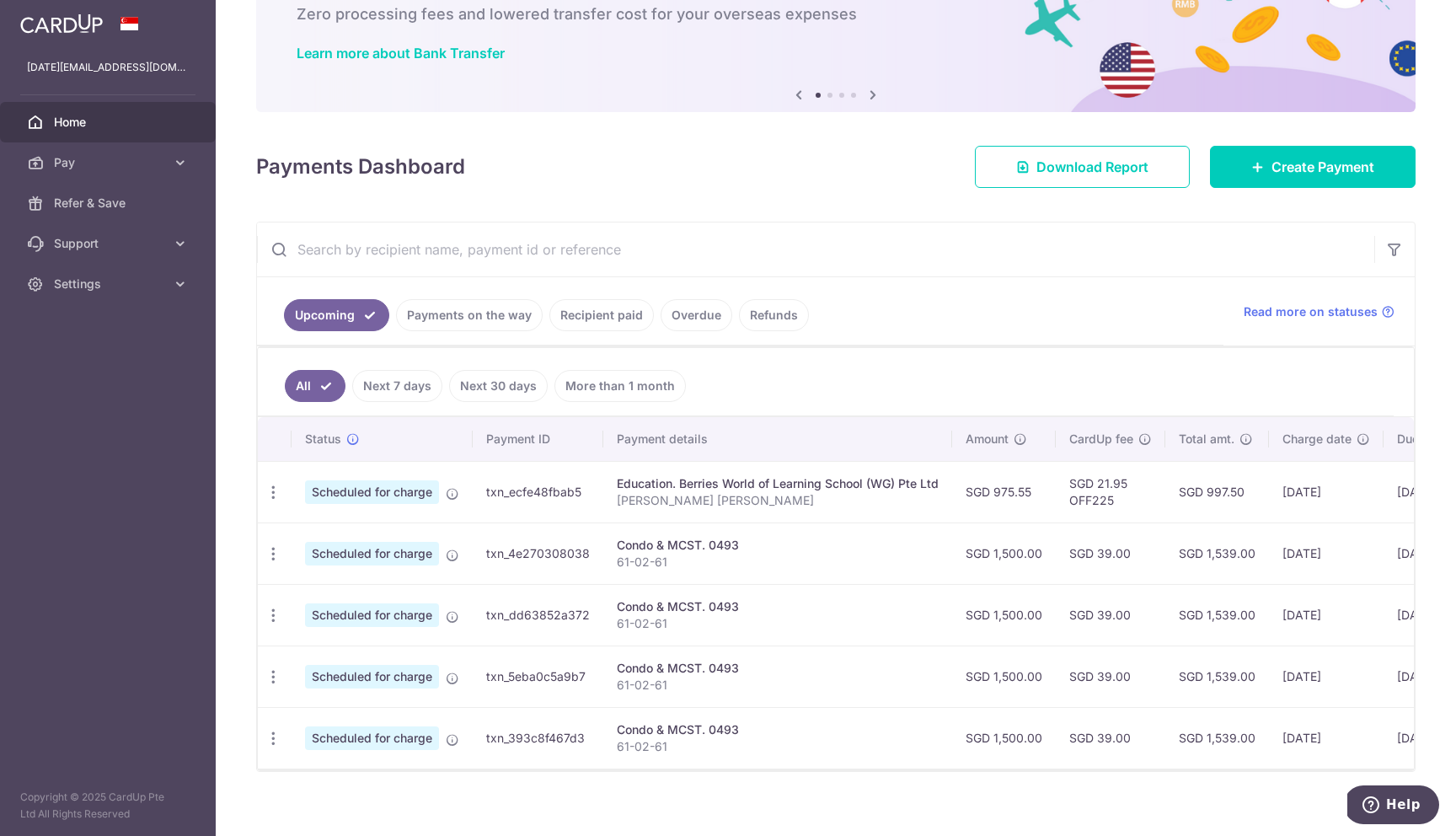
scroll to position [123, 0]
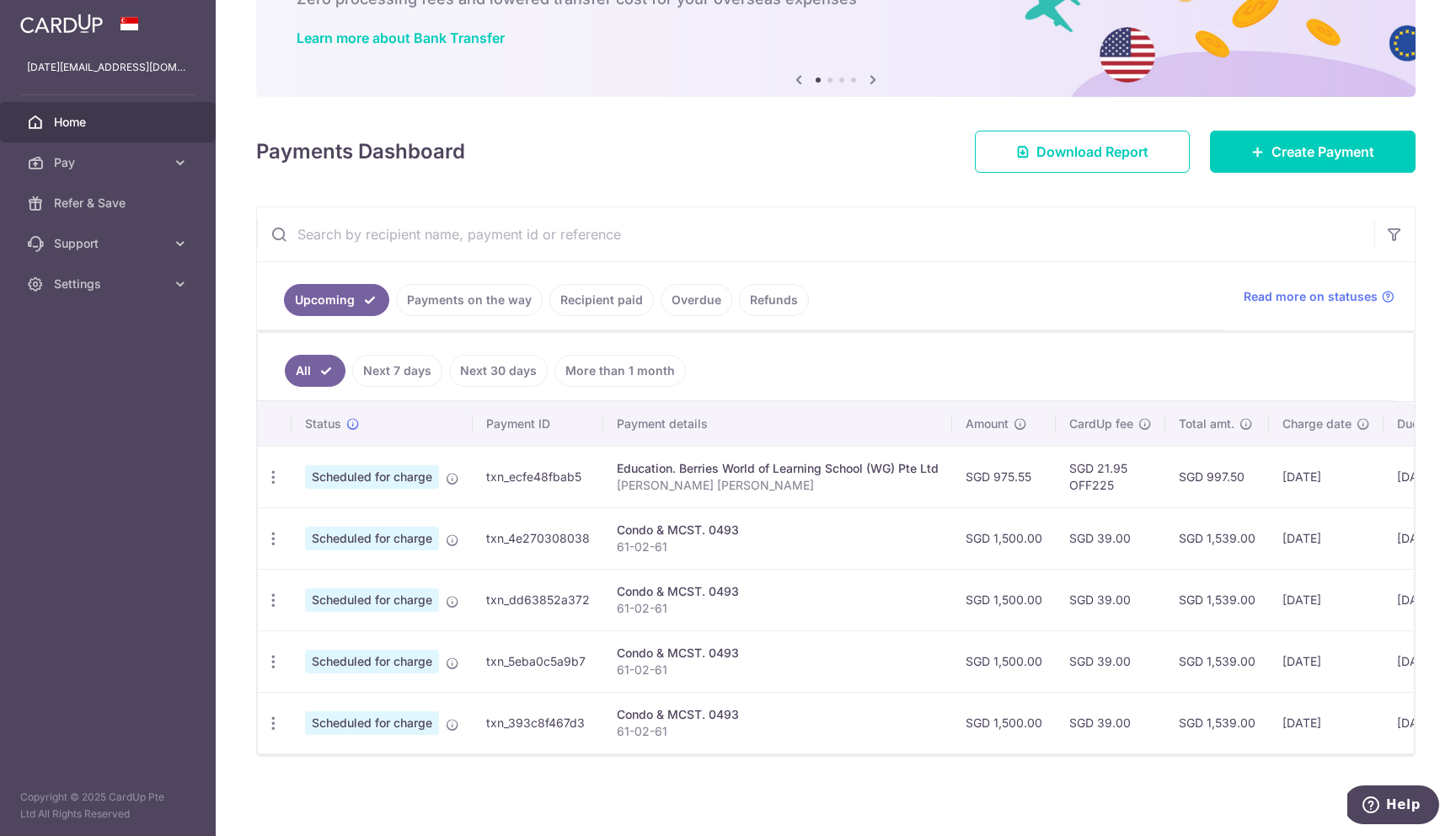
click at [455, 306] on link "Payments on the way" at bounding box center [470, 300] width 147 height 32
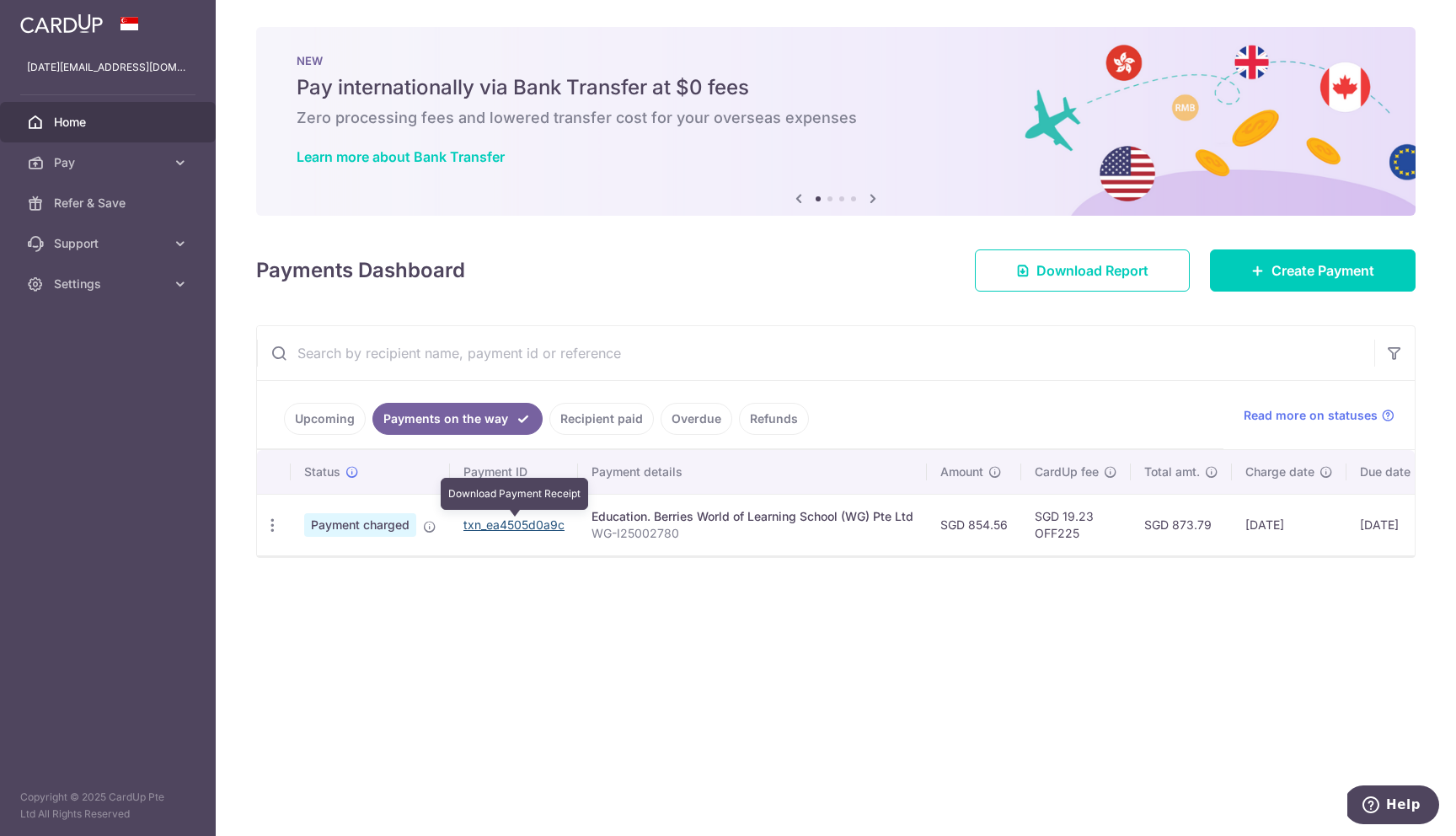
click at [523, 530] on link "txn_ea4505d0a9c" at bounding box center [514, 524] width 101 height 14
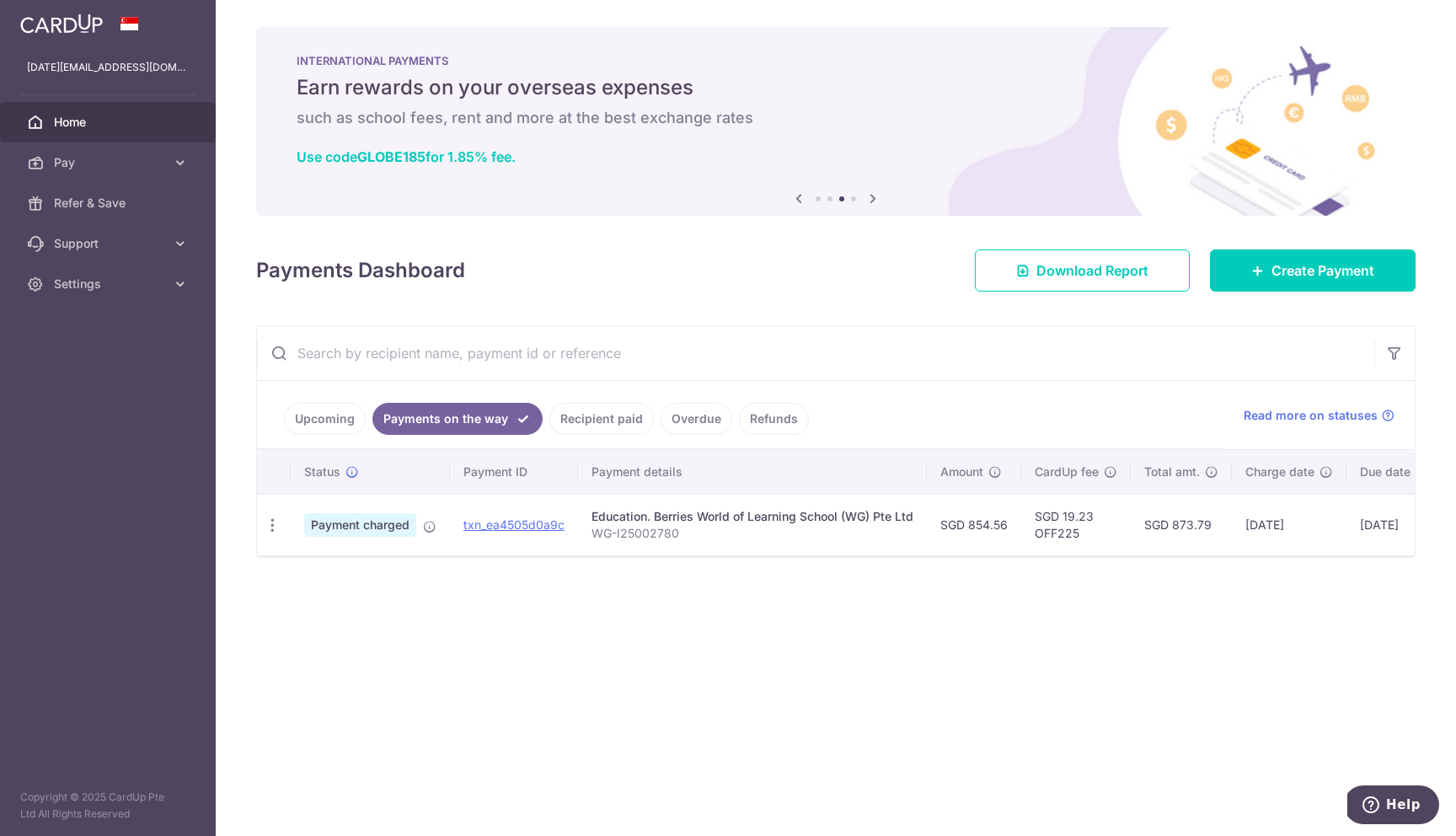
click at [306, 430] on link "Upcoming" at bounding box center [325, 419] width 82 height 32
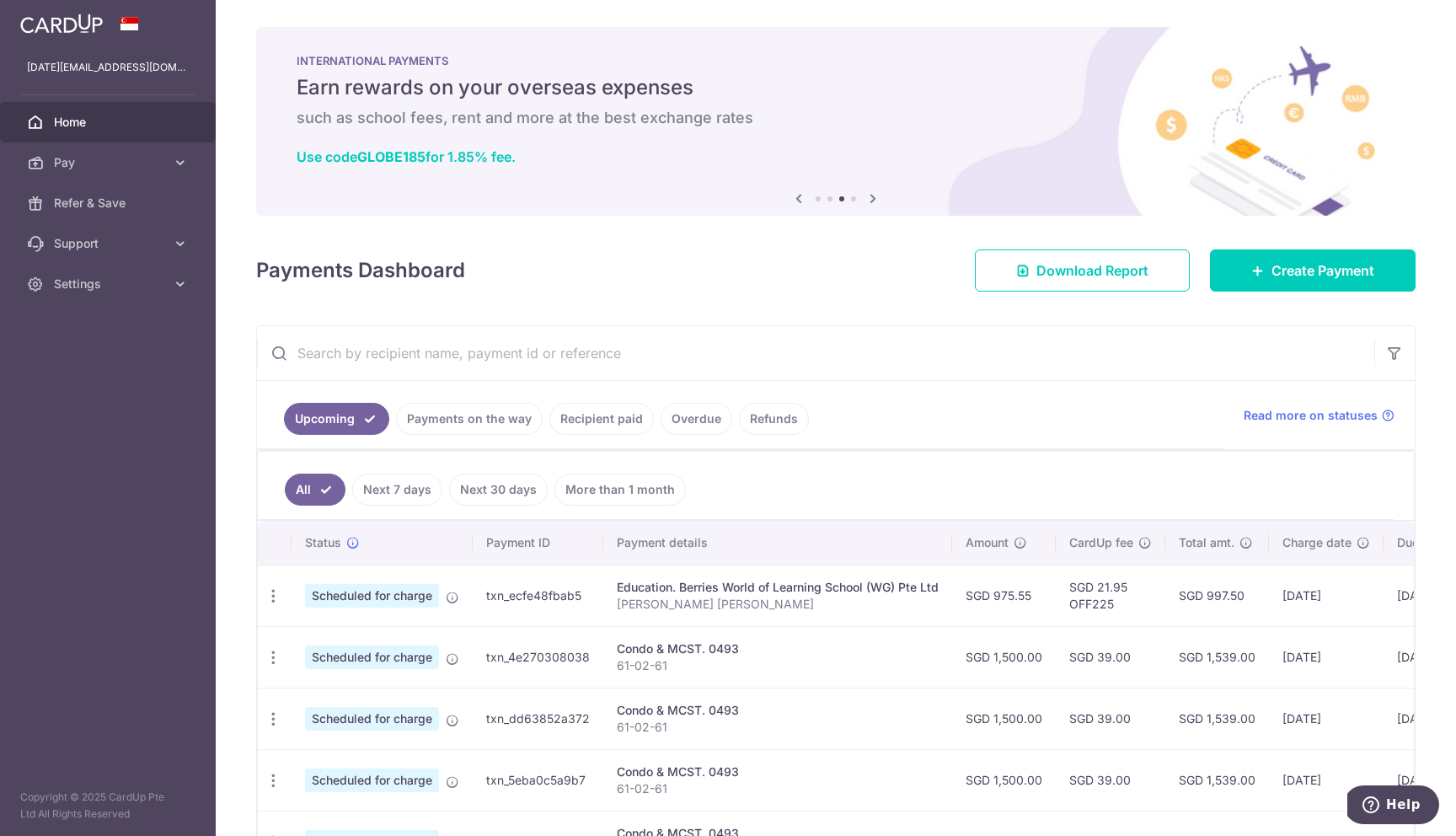
click at [689, 421] on link "Overdue" at bounding box center [696, 419] width 71 height 32
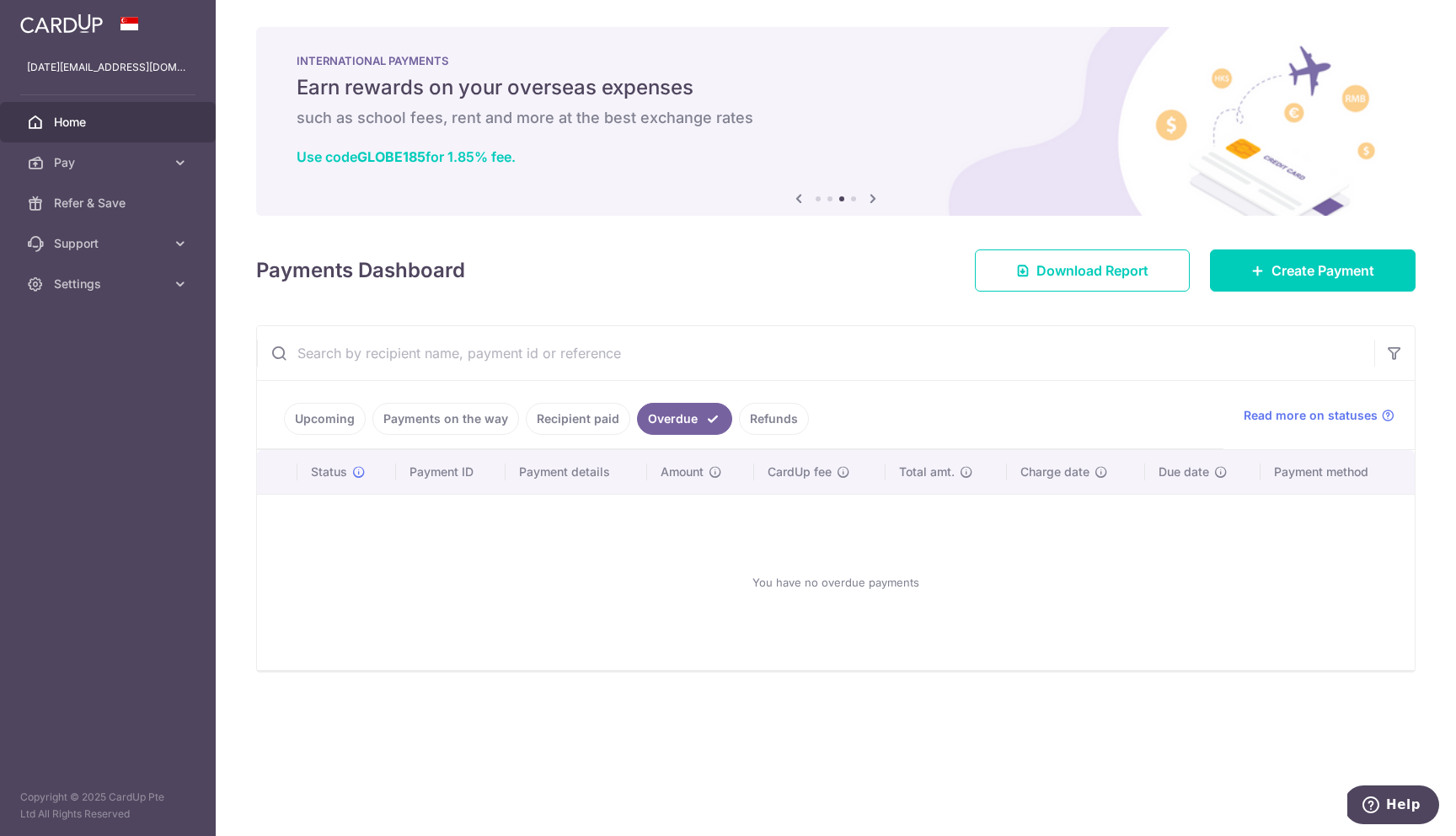
click at [760, 413] on link "Refunds" at bounding box center [774, 419] width 70 height 32
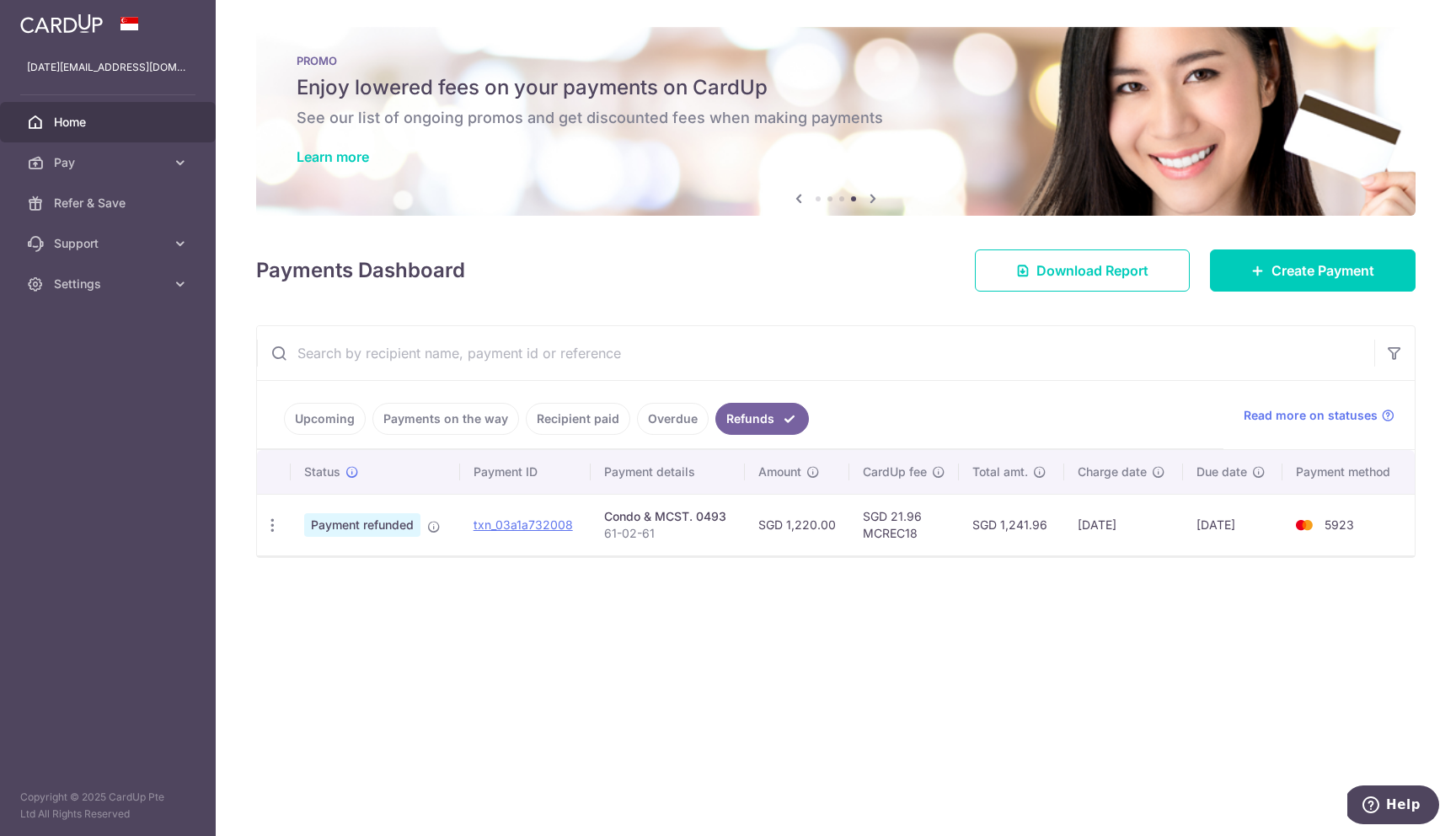
click at [582, 430] on link "Recipient paid" at bounding box center [578, 419] width 105 height 32
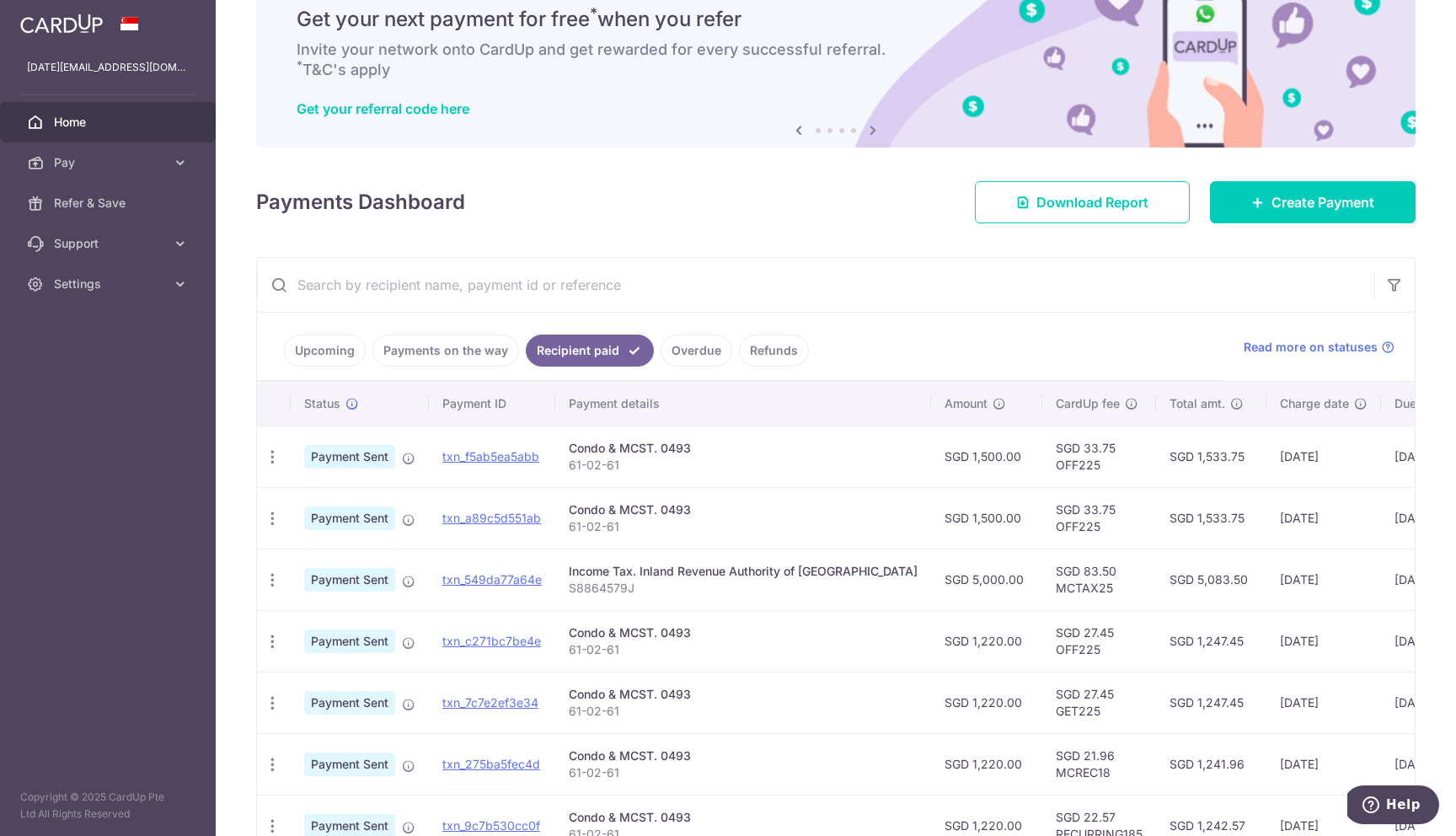
scroll to position [106, 0]
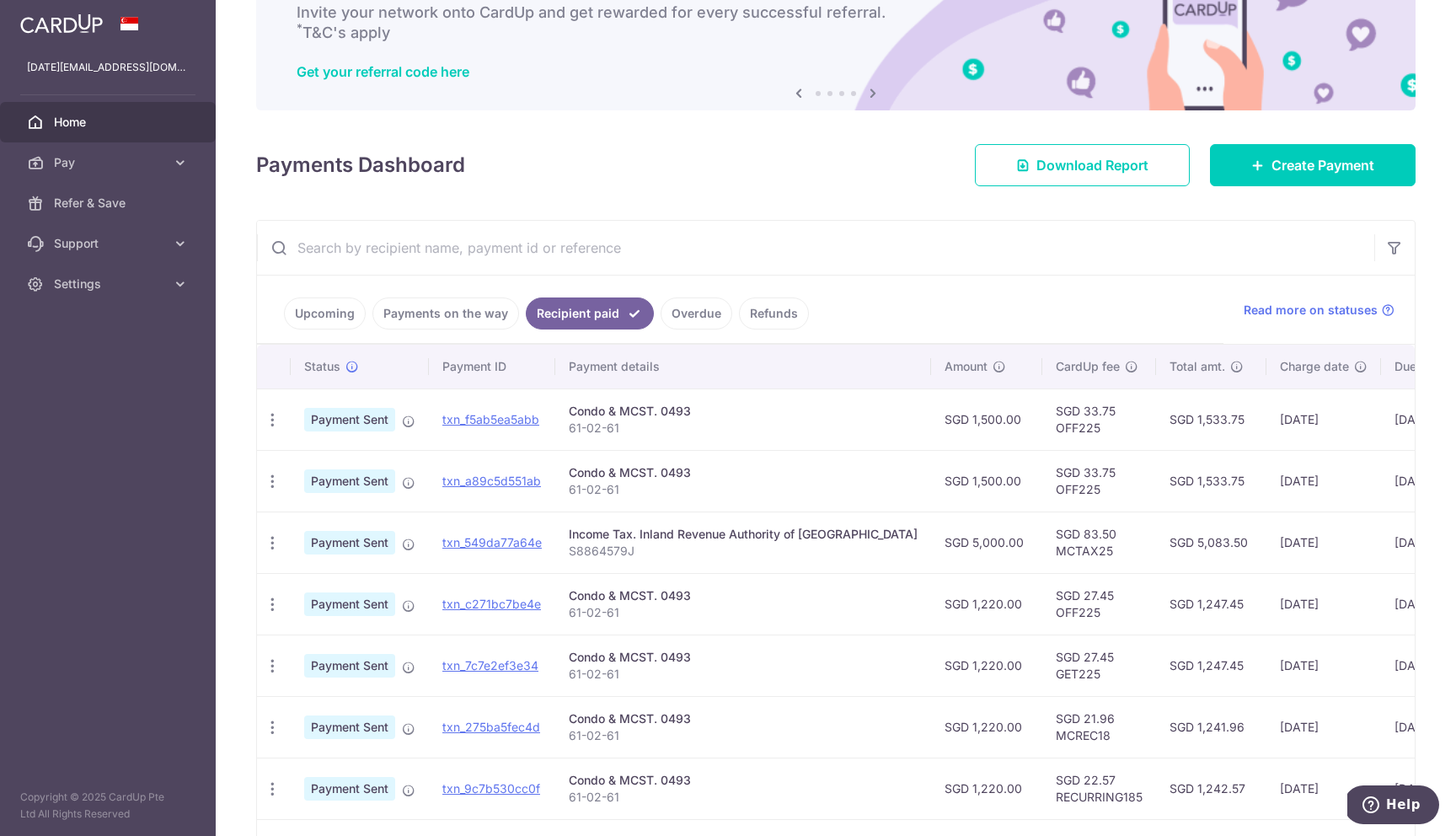
click at [755, 307] on link "Refunds" at bounding box center [774, 314] width 70 height 32
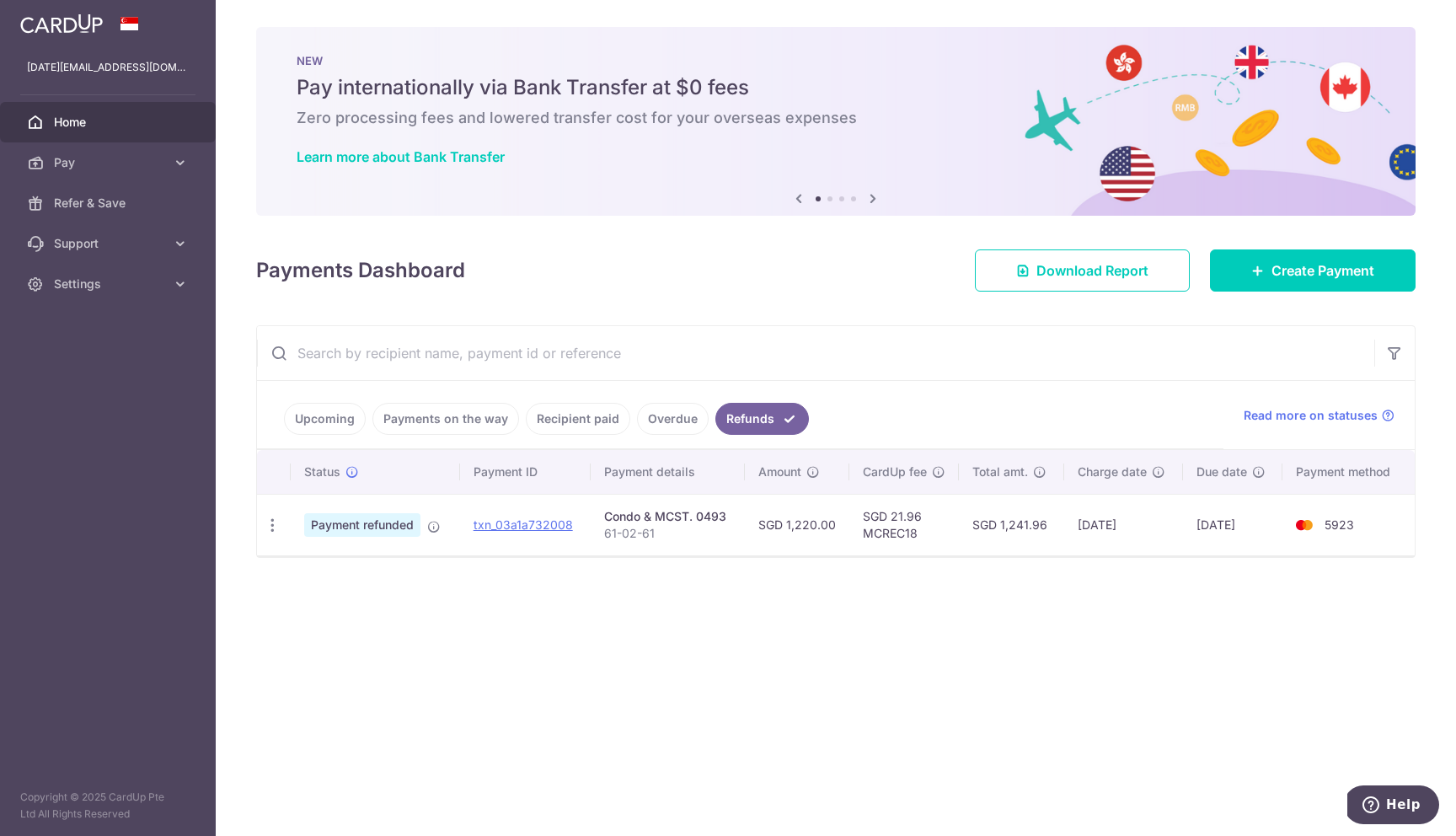
click at [555, 417] on link "Recipient paid" at bounding box center [578, 419] width 105 height 32
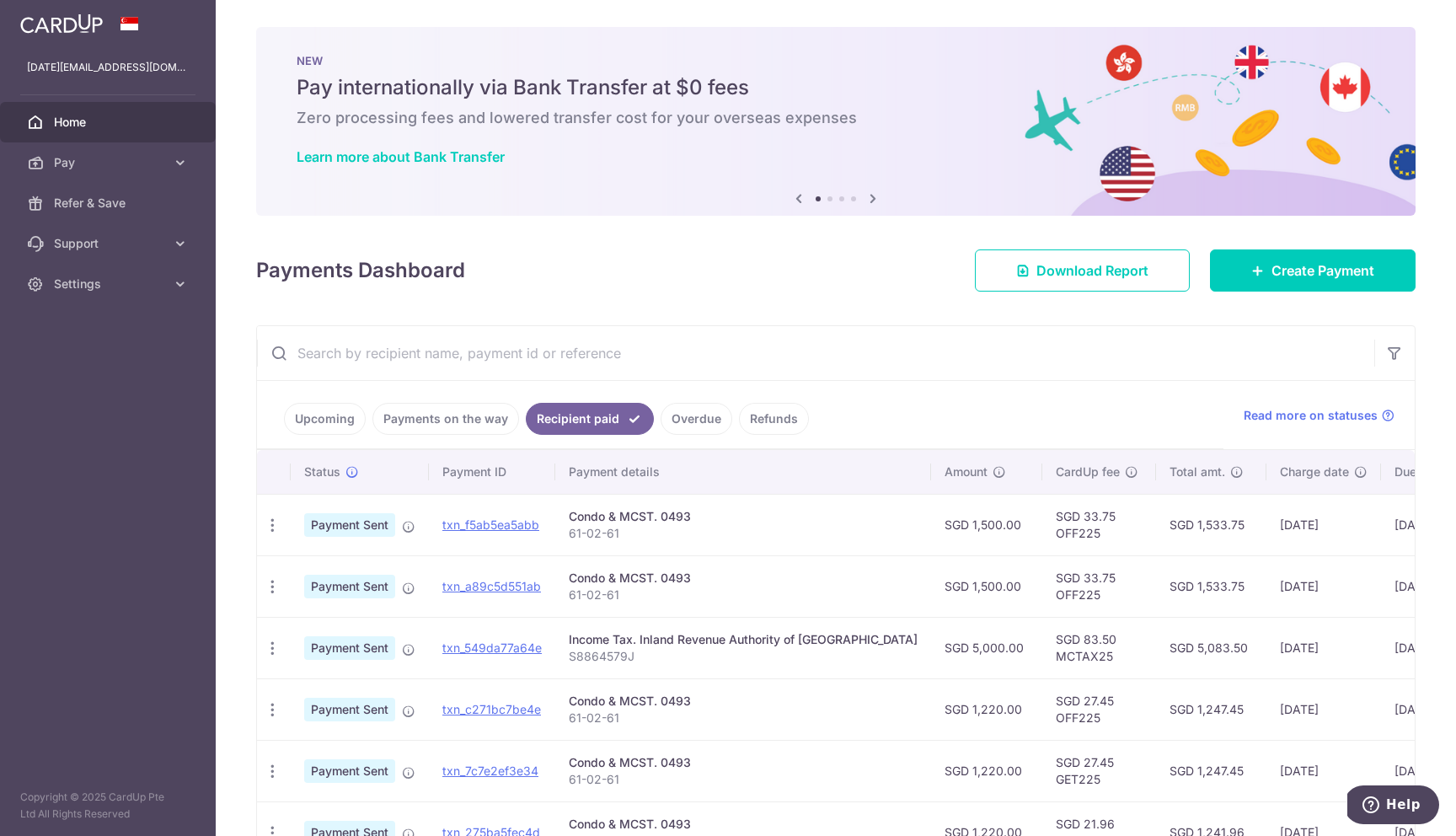
click at [754, 414] on link "Refunds" at bounding box center [774, 419] width 70 height 32
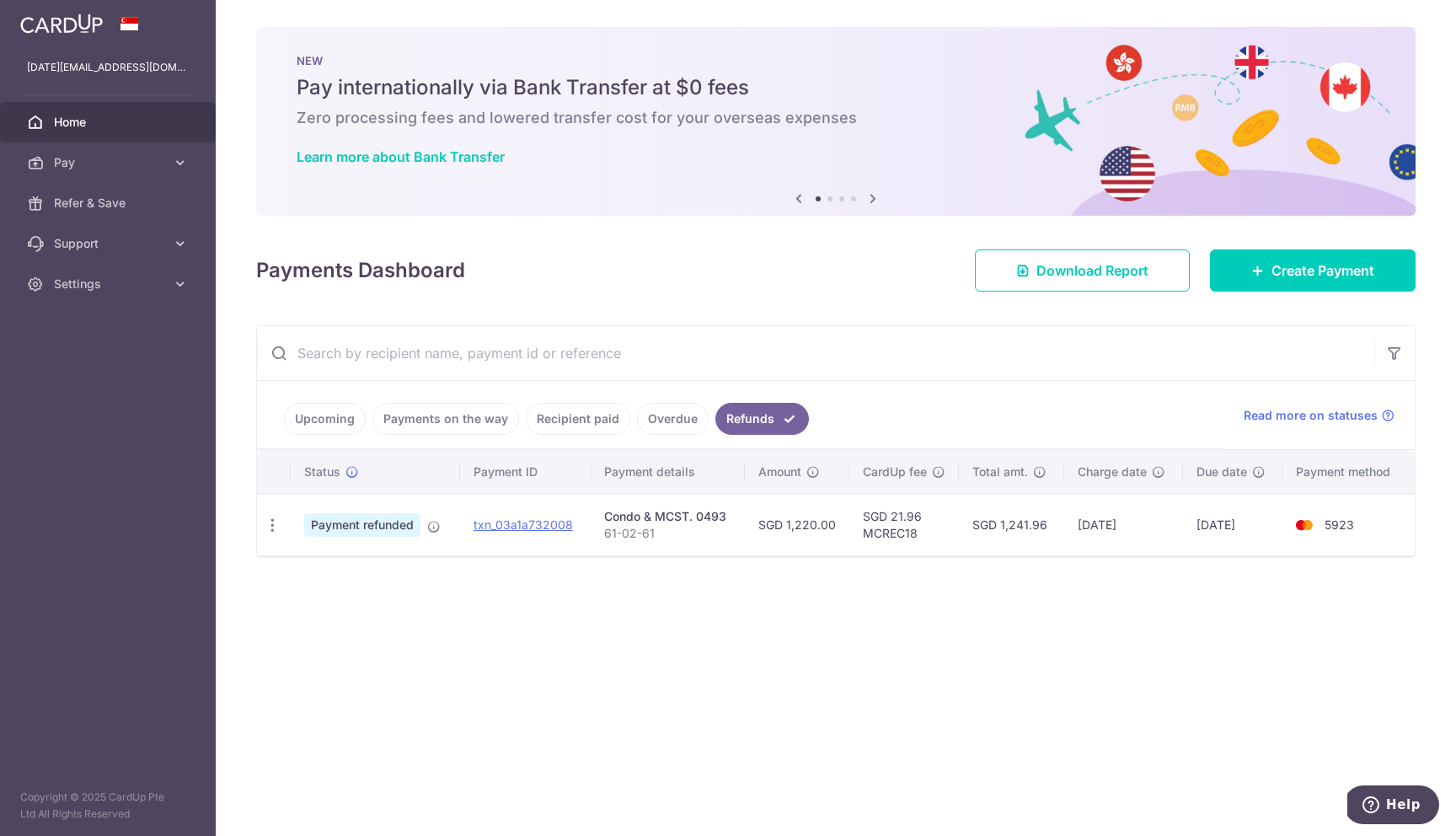
click at [556, 419] on link "Recipient paid" at bounding box center [578, 419] width 105 height 32
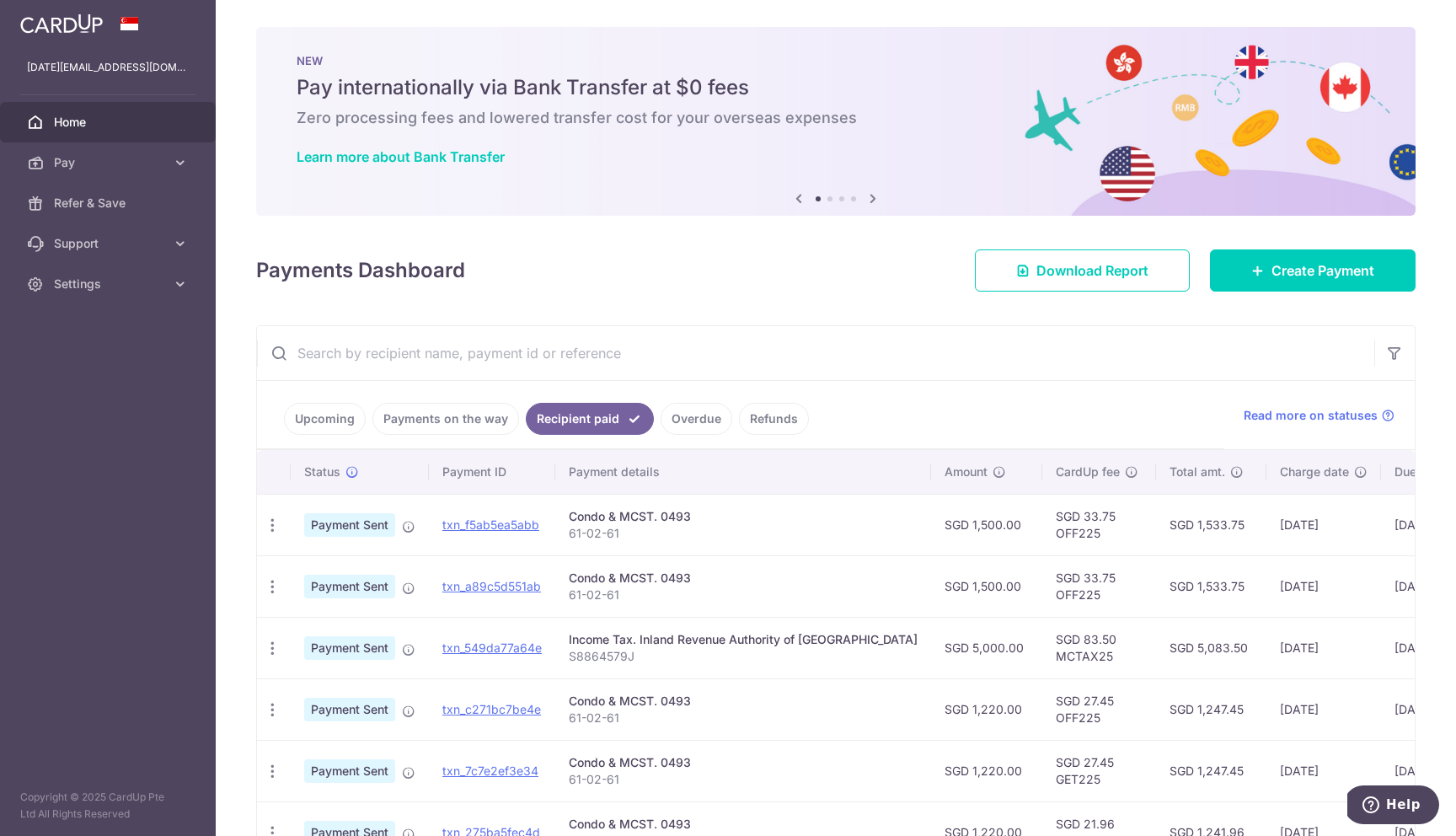
click at [321, 425] on link "Upcoming" at bounding box center [325, 419] width 82 height 32
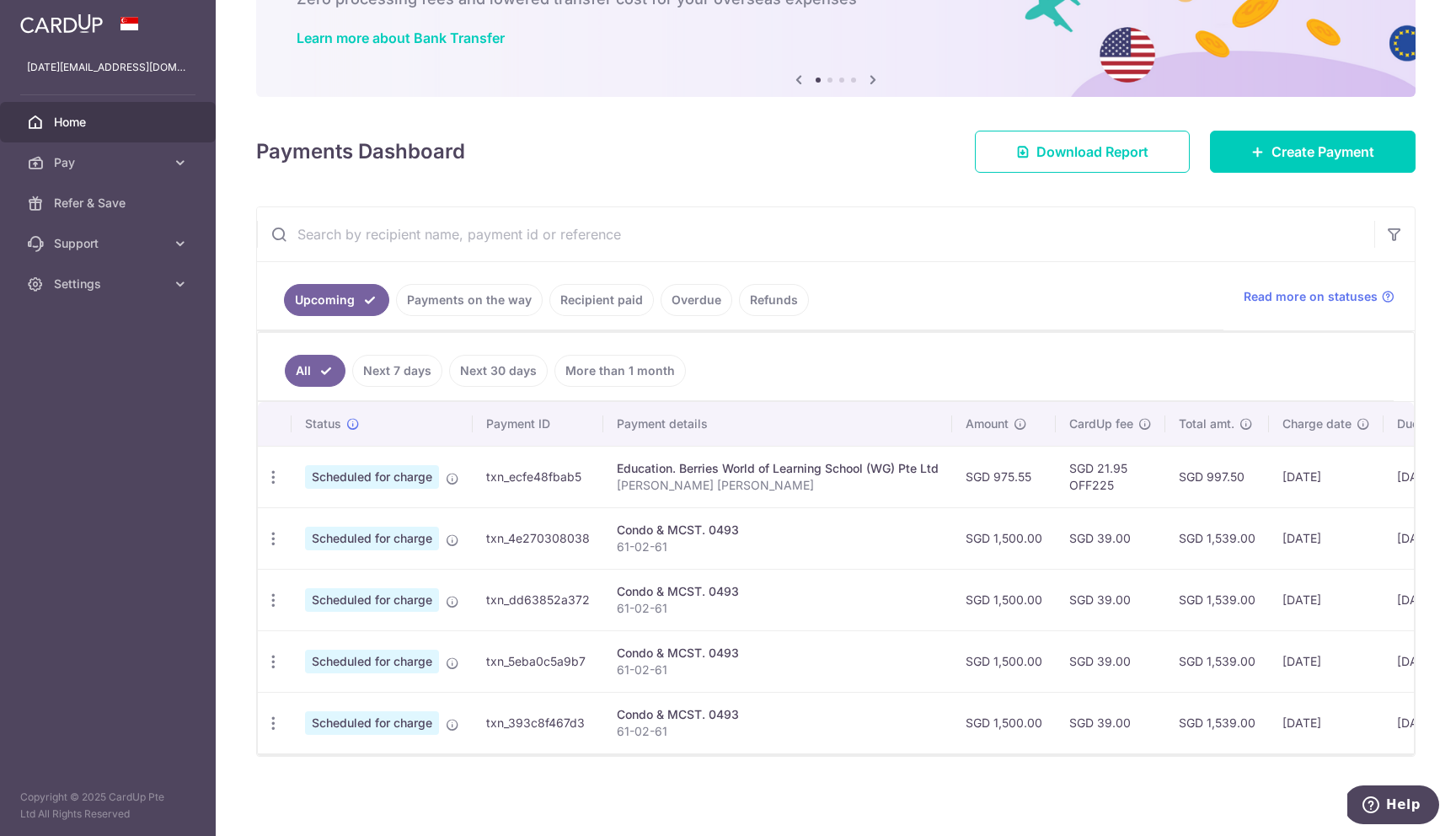
scroll to position [128, 0]
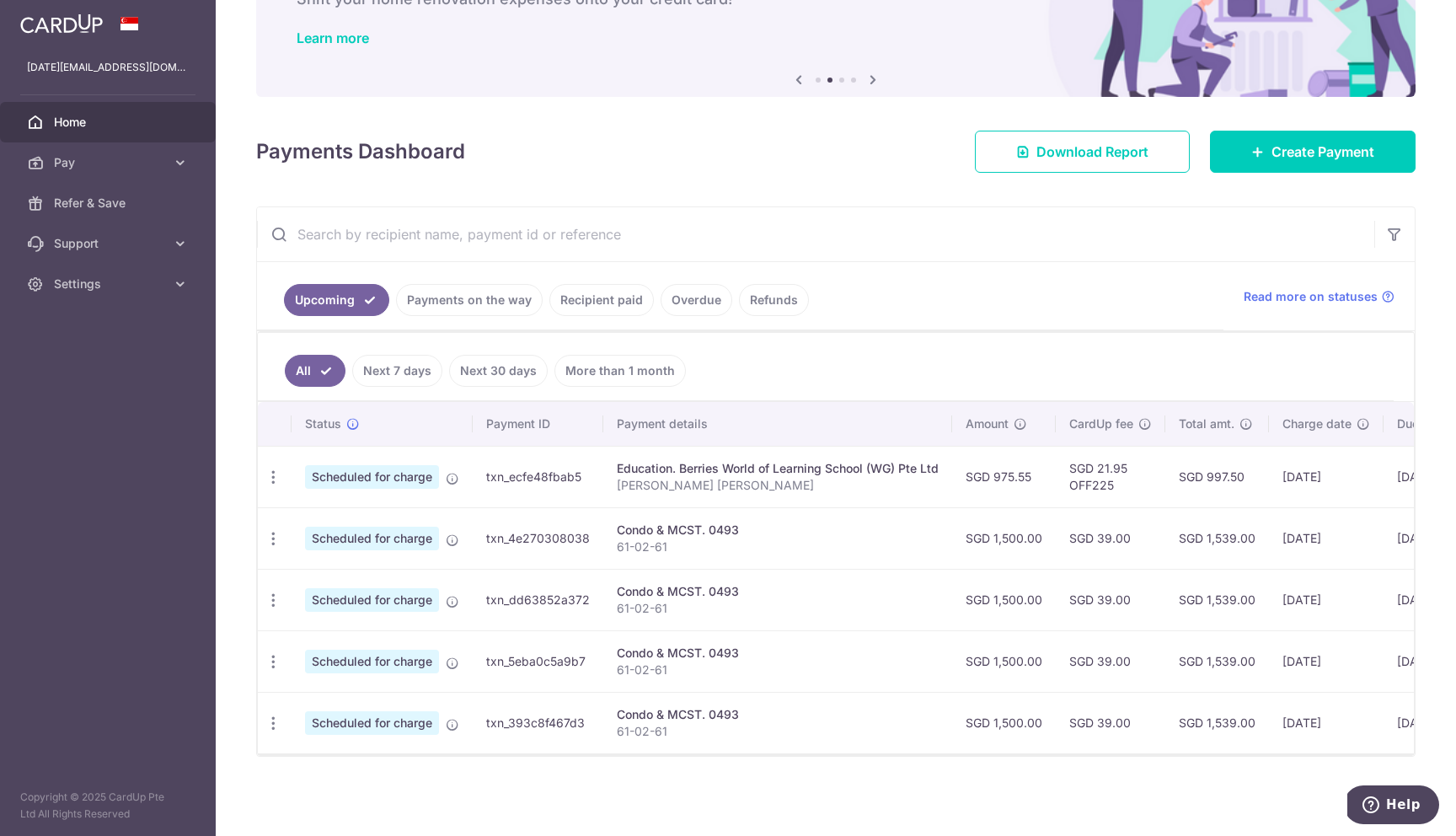
click at [512, 294] on link "Payments on the way" at bounding box center [470, 300] width 147 height 32
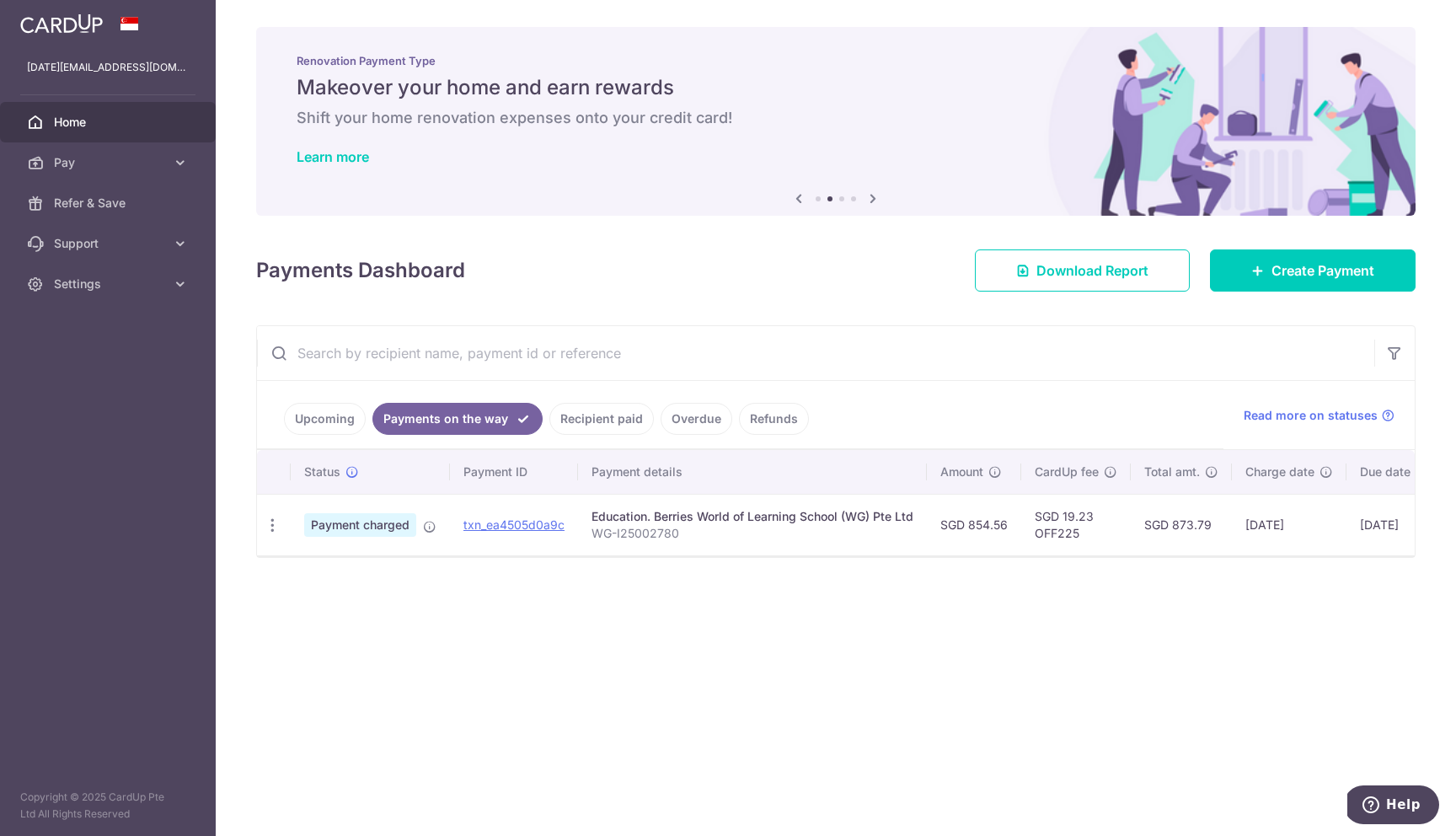
click at [635, 422] on link "Recipient paid" at bounding box center [602, 419] width 105 height 32
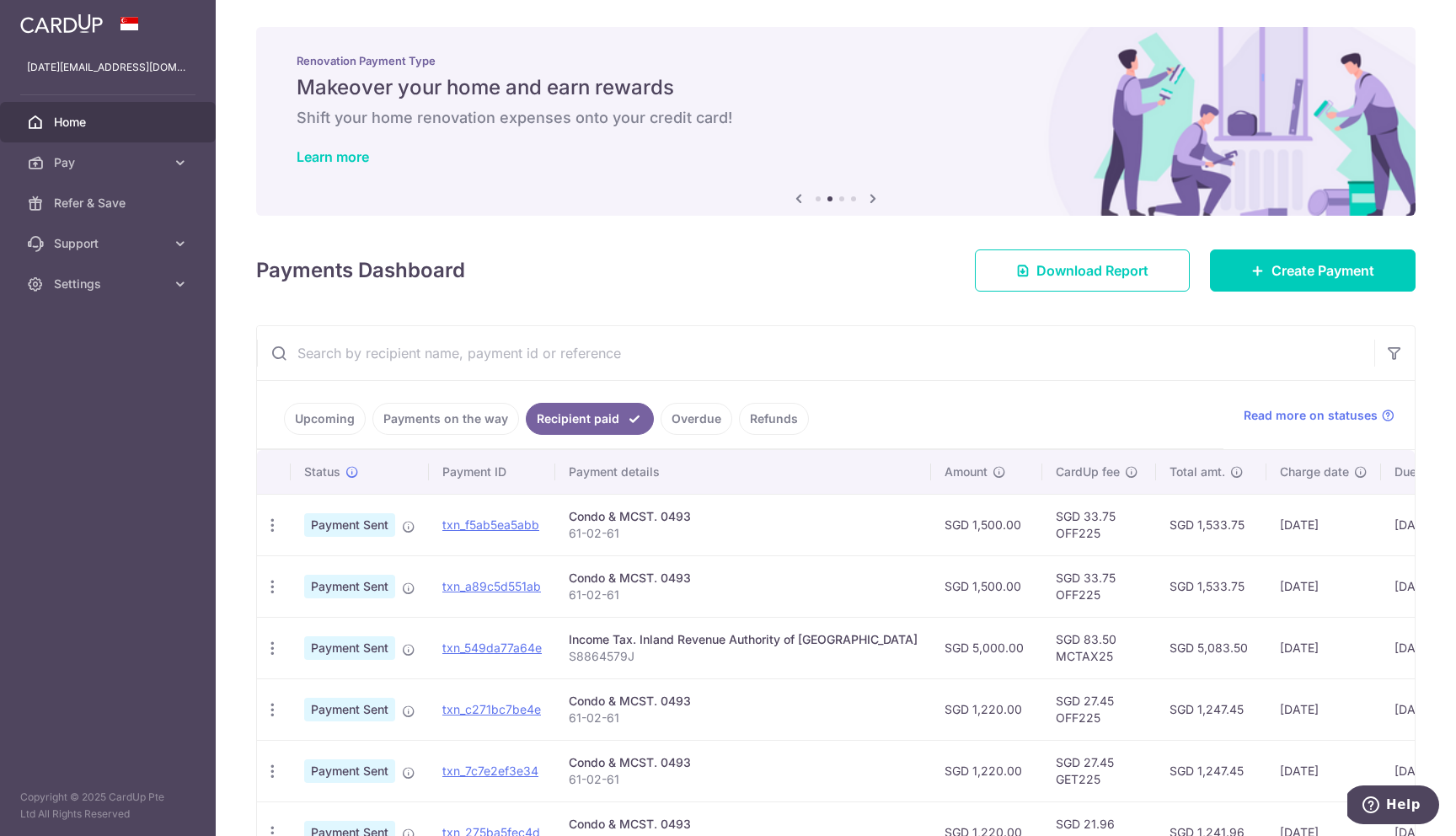
click at [697, 417] on link "Overdue" at bounding box center [696, 419] width 71 height 32
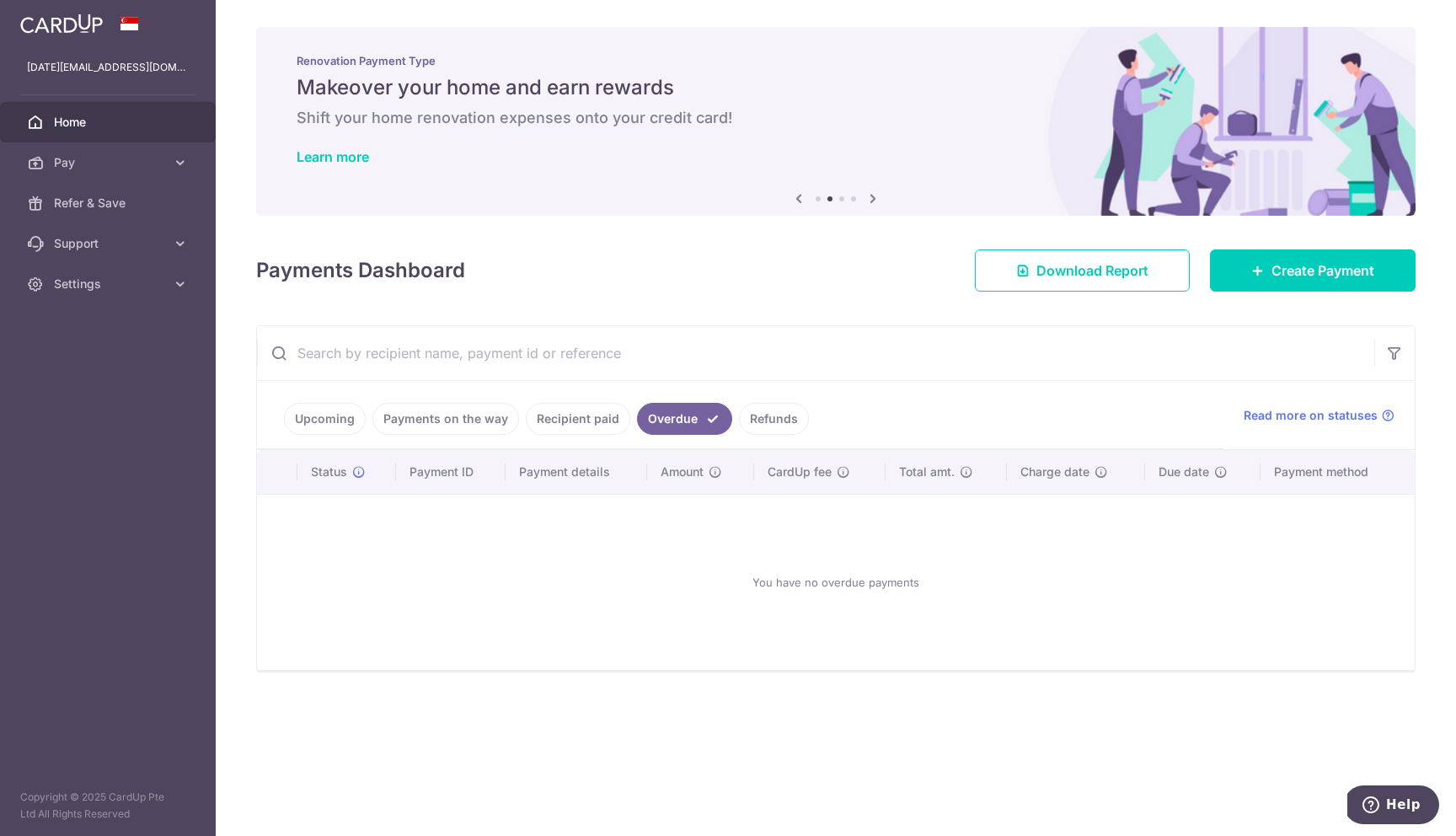
click at [764, 418] on link "Refunds" at bounding box center [774, 419] width 70 height 32
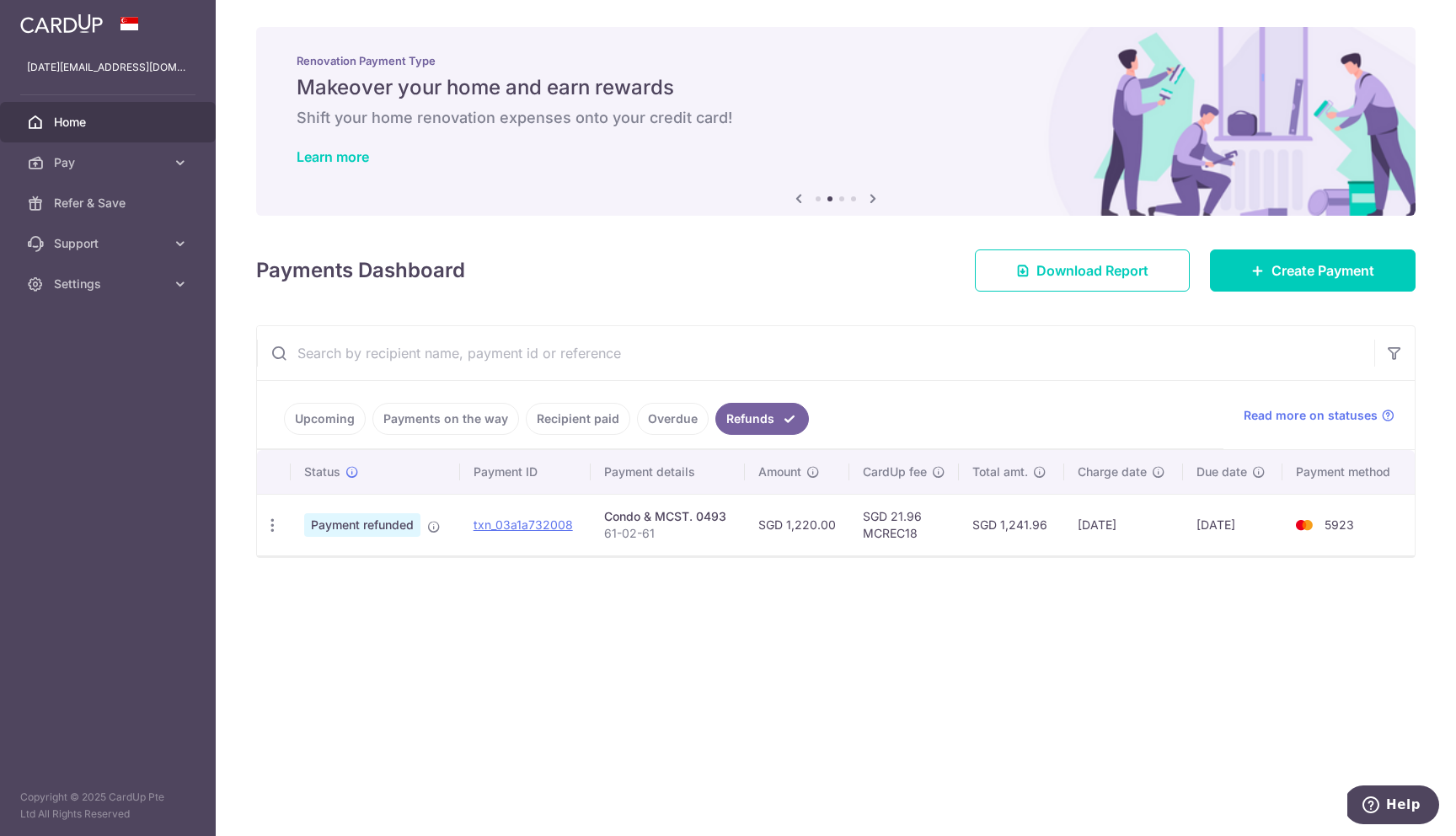
click at [333, 413] on link "Upcoming" at bounding box center [325, 419] width 82 height 32
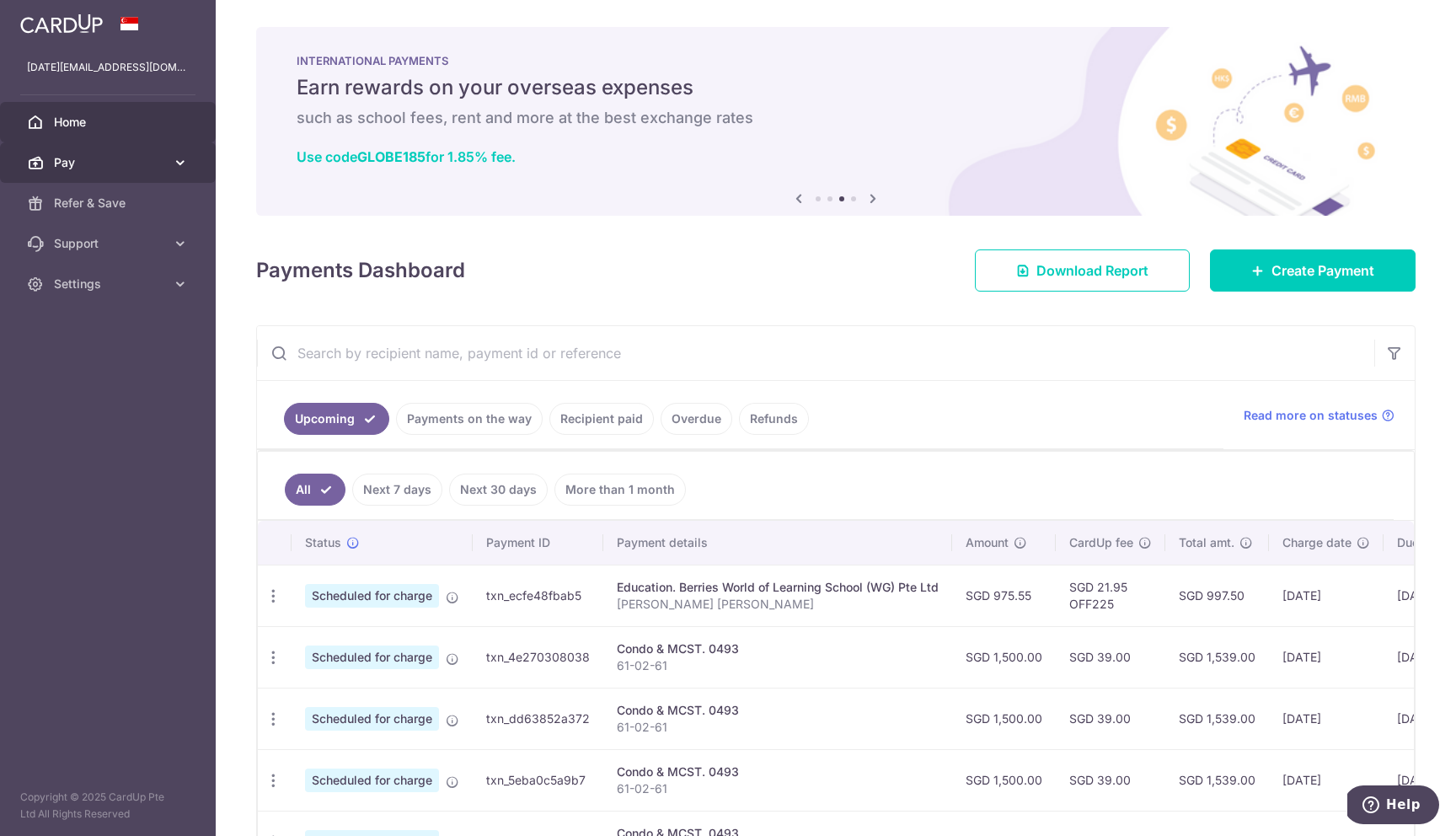
click at [183, 163] on icon at bounding box center [180, 163] width 17 height 17
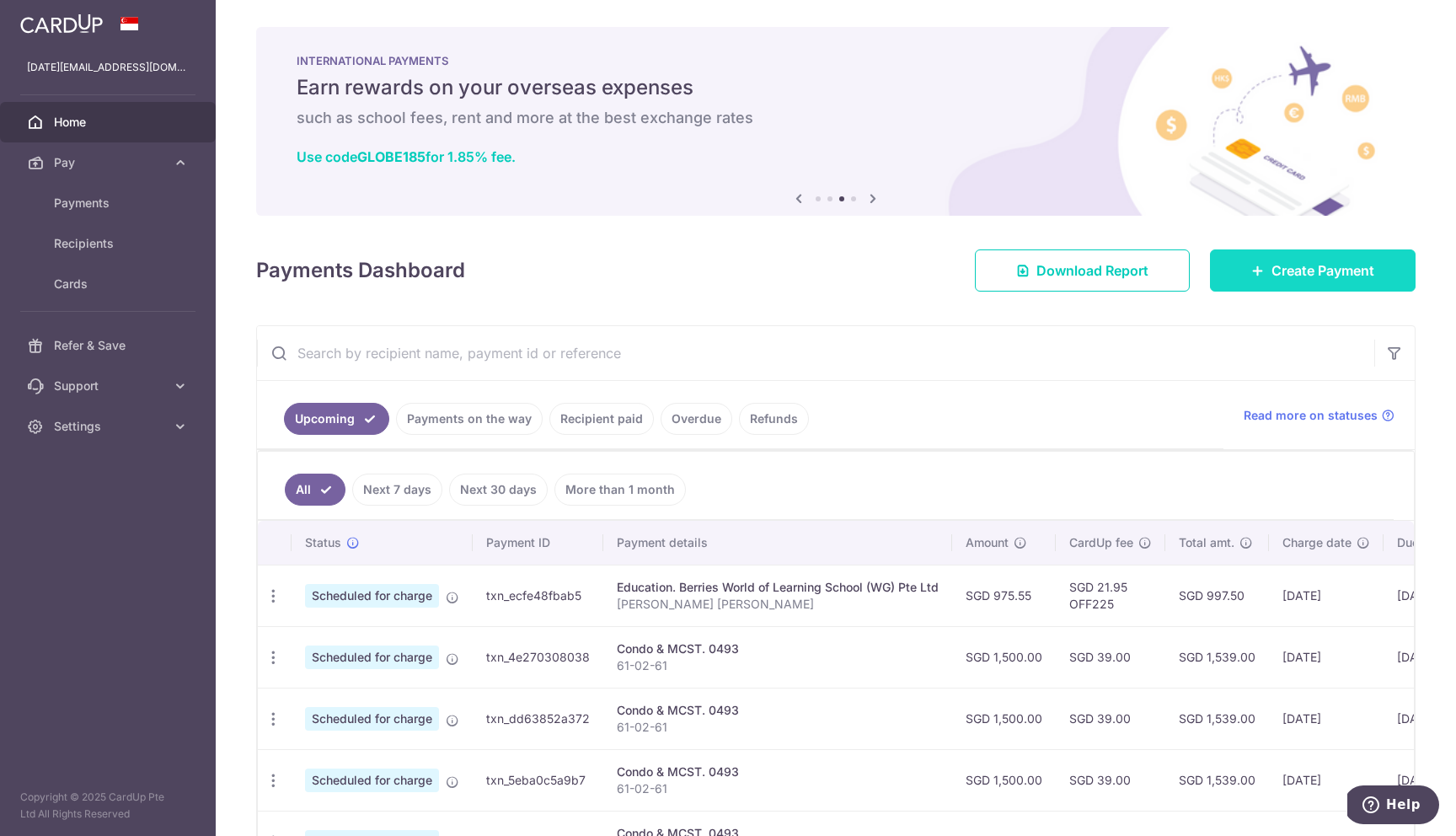
click at [1272, 274] on span "Create Payment" at bounding box center [1324, 270] width 103 height 20
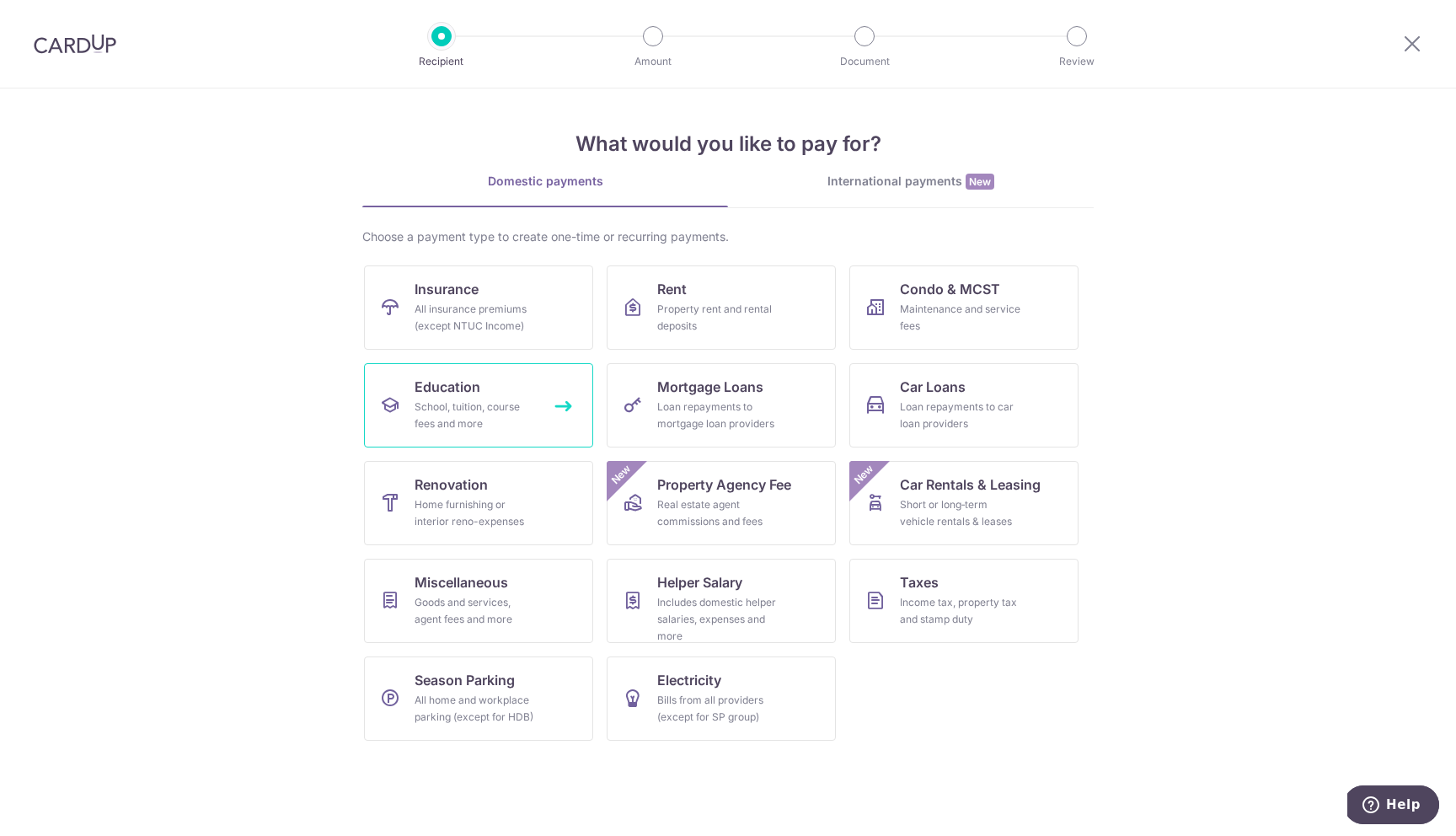
click at [546, 407] on link "Education School, tuition, course fees and more" at bounding box center [478, 405] width 230 height 84
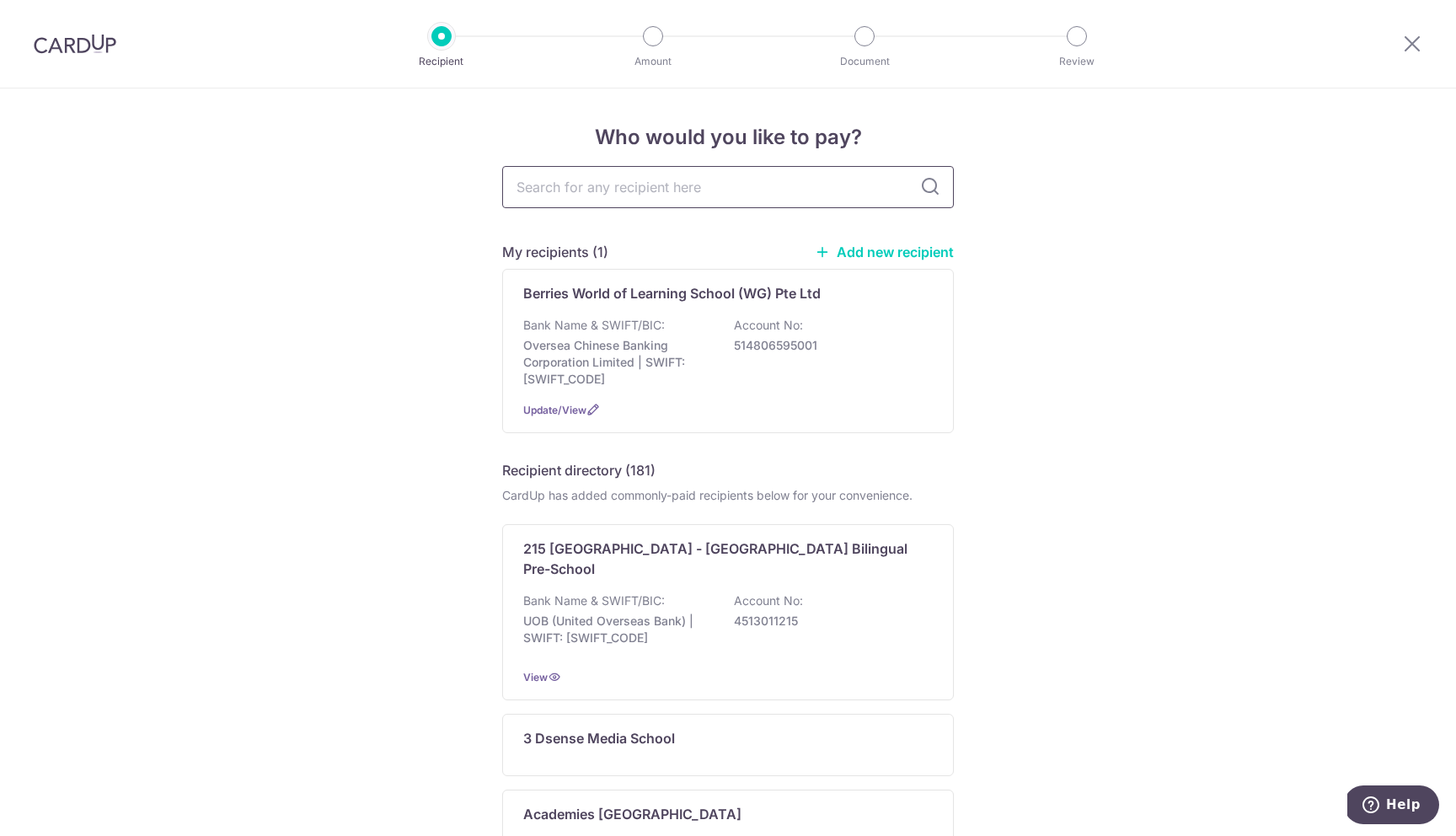
click at [733, 201] on input "text" at bounding box center [728, 187] width 452 height 42
type input "live pilates"
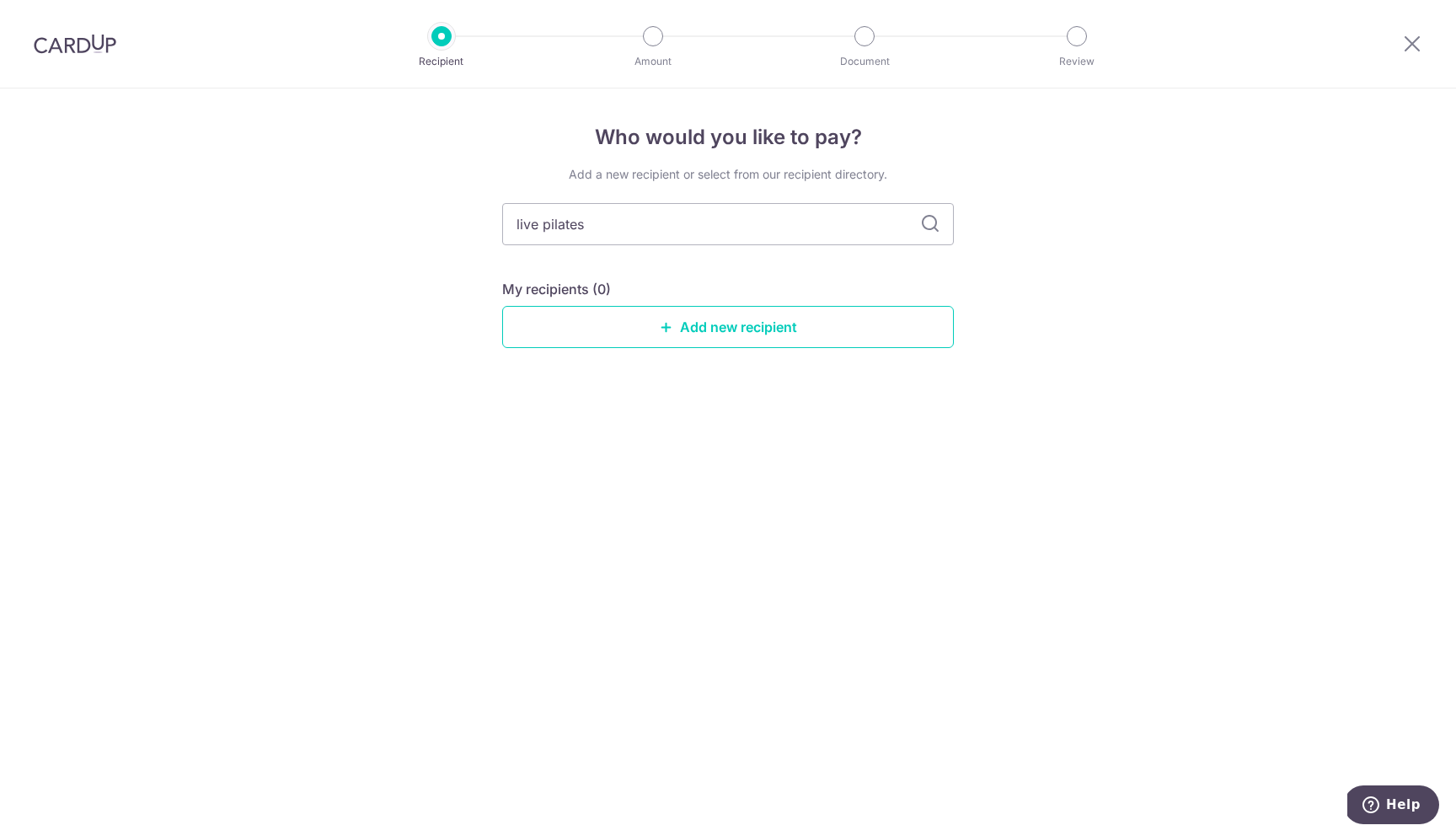
type input "live pilate"
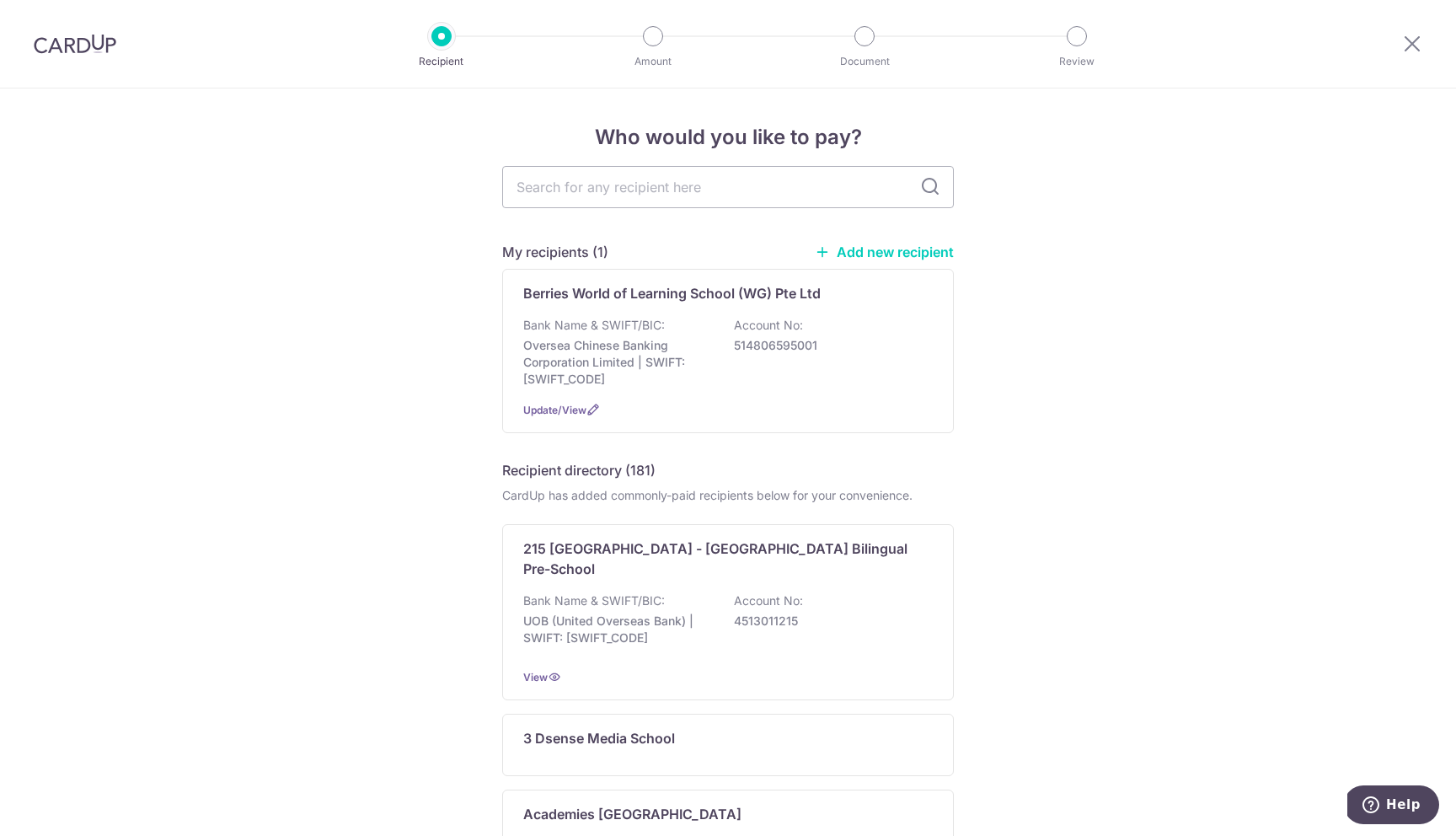
click at [75, 51] on img at bounding box center [74, 43] width 83 height 20
